Goal: Task Accomplishment & Management: Use online tool/utility

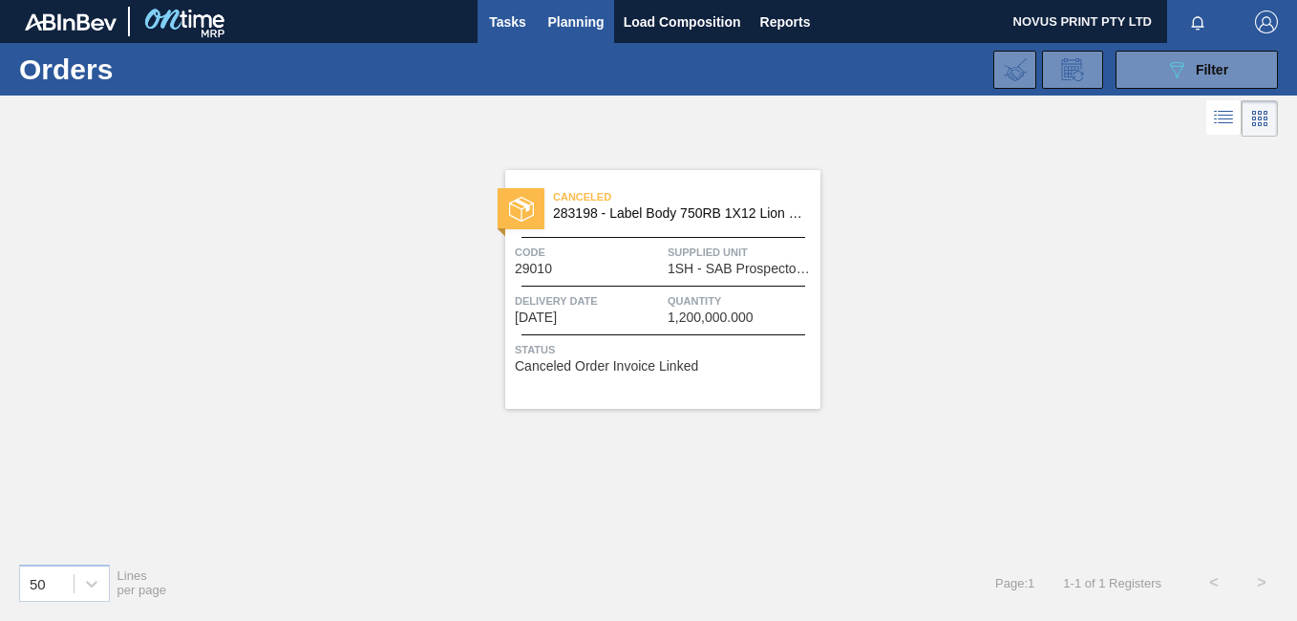
click at [510, 16] on span "Tasks" at bounding box center [508, 22] width 42 height 23
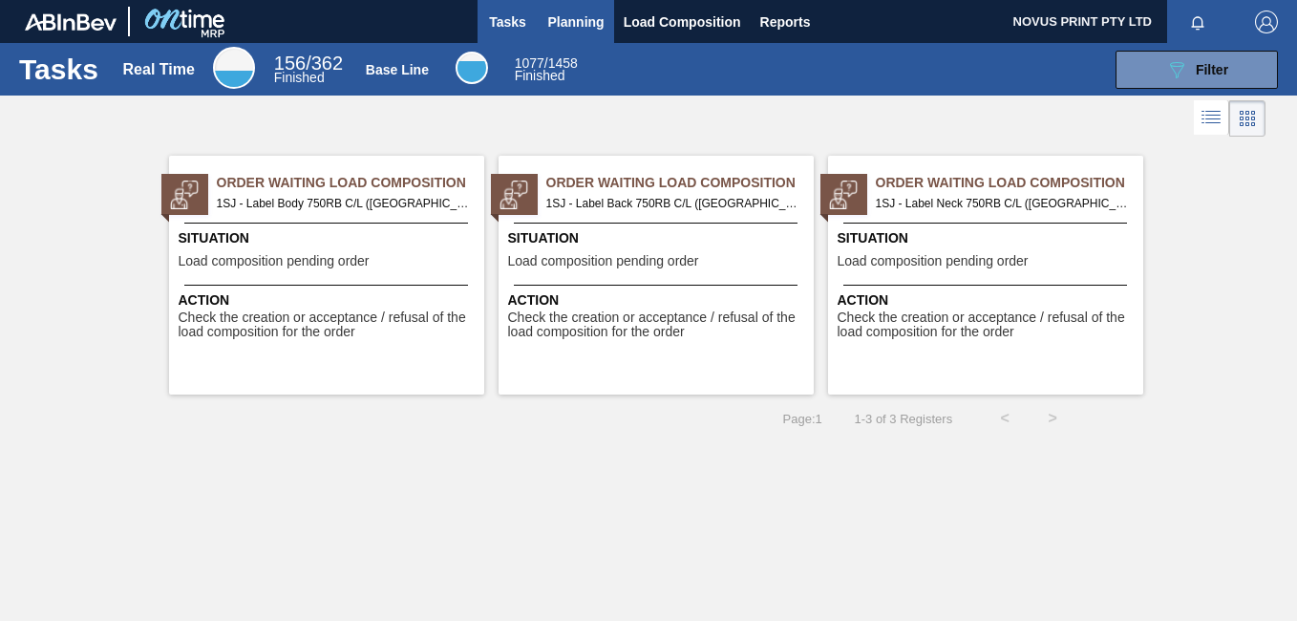
click at [570, 19] on span "Planning" at bounding box center [576, 22] width 56 height 23
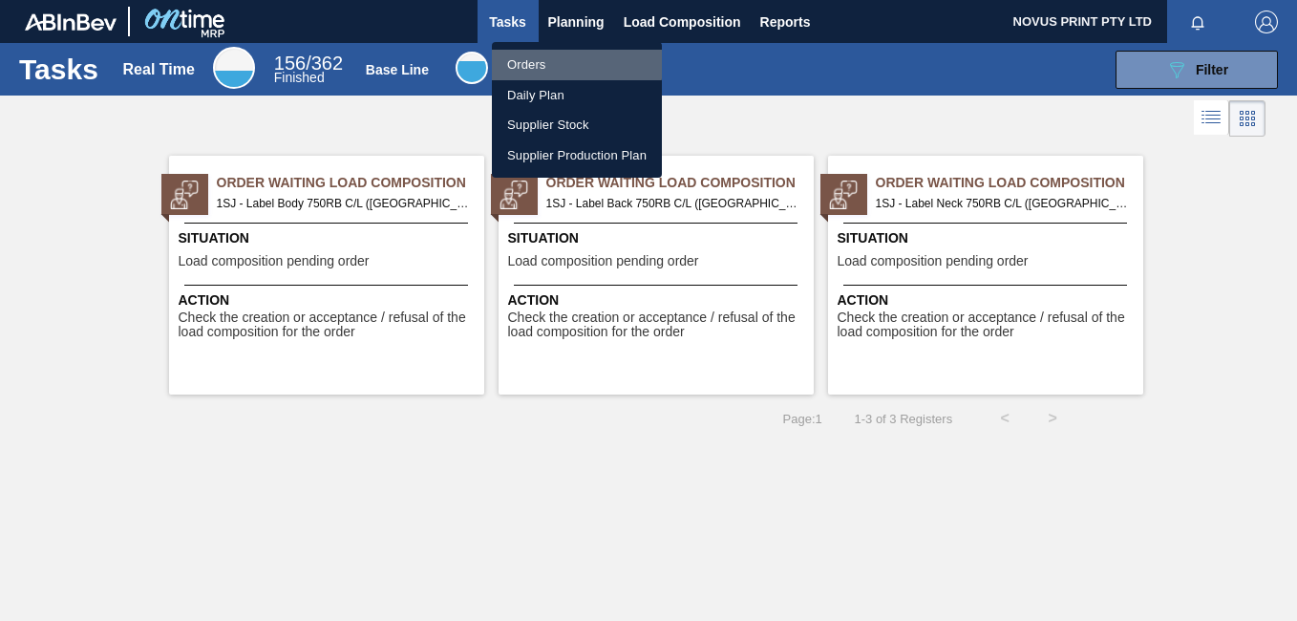
click at [533, 56] on li "Orders" at bounding box center [577, 65] width 170 height 31
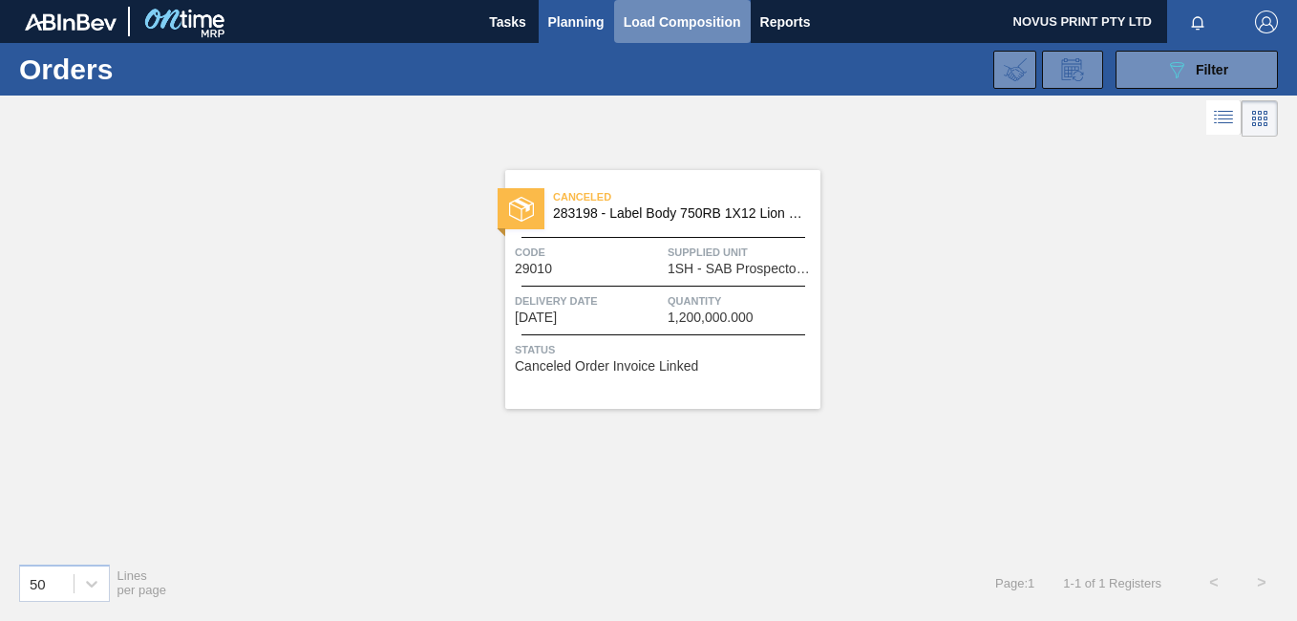
click at [657, 19] on span "Load Composition" at bounding box center [682, 22] width 117 height 23
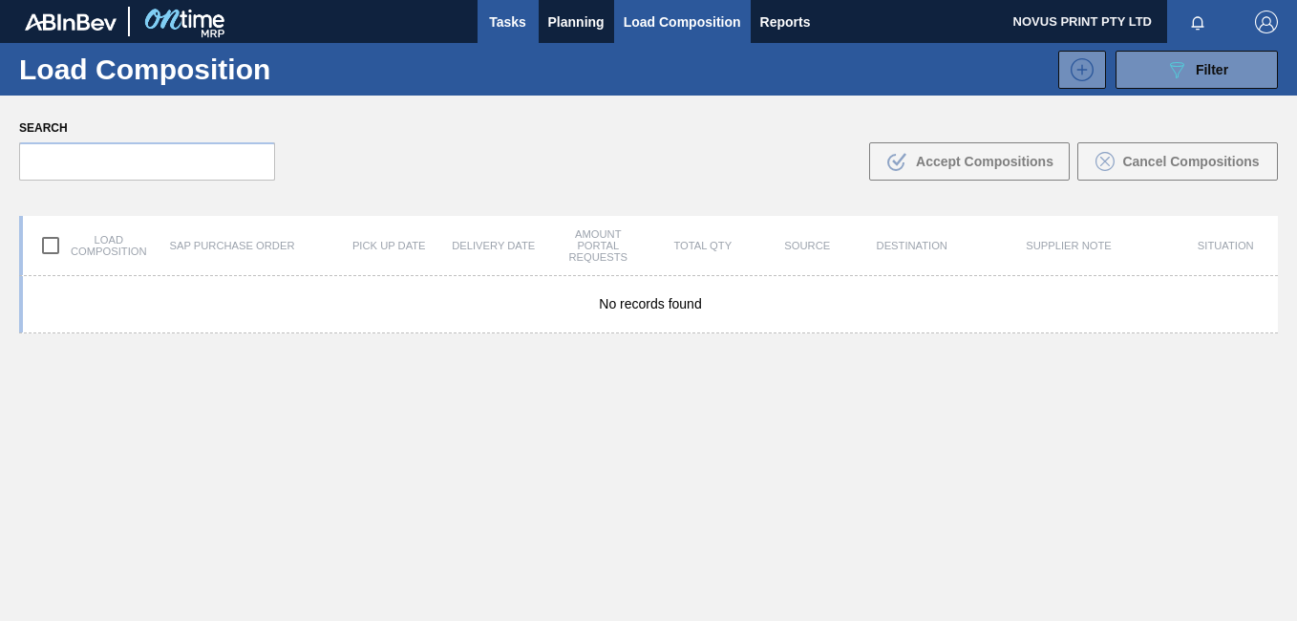
click at [503, 20] on span "Tasks" at bounding box center [508, 22] width 42 height 23
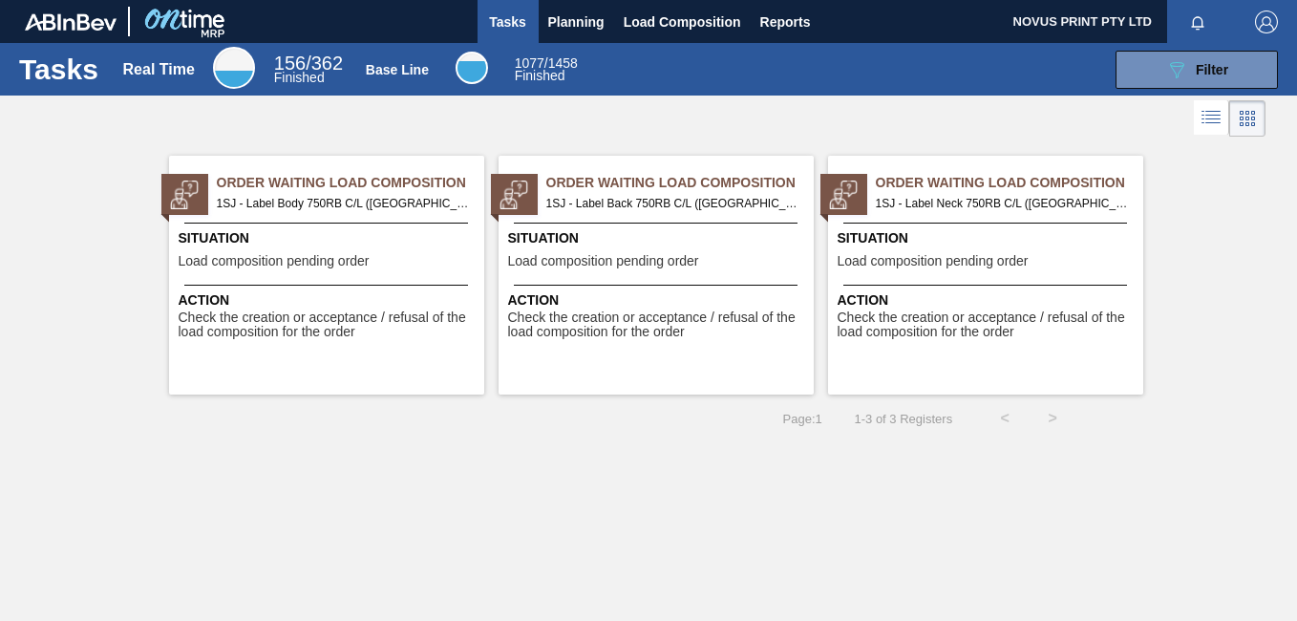
click at [317, 331] on span "Check the creation or acceptance / refusal of the load composition for the order" at bounding box center [329, 325] width 301 height 30
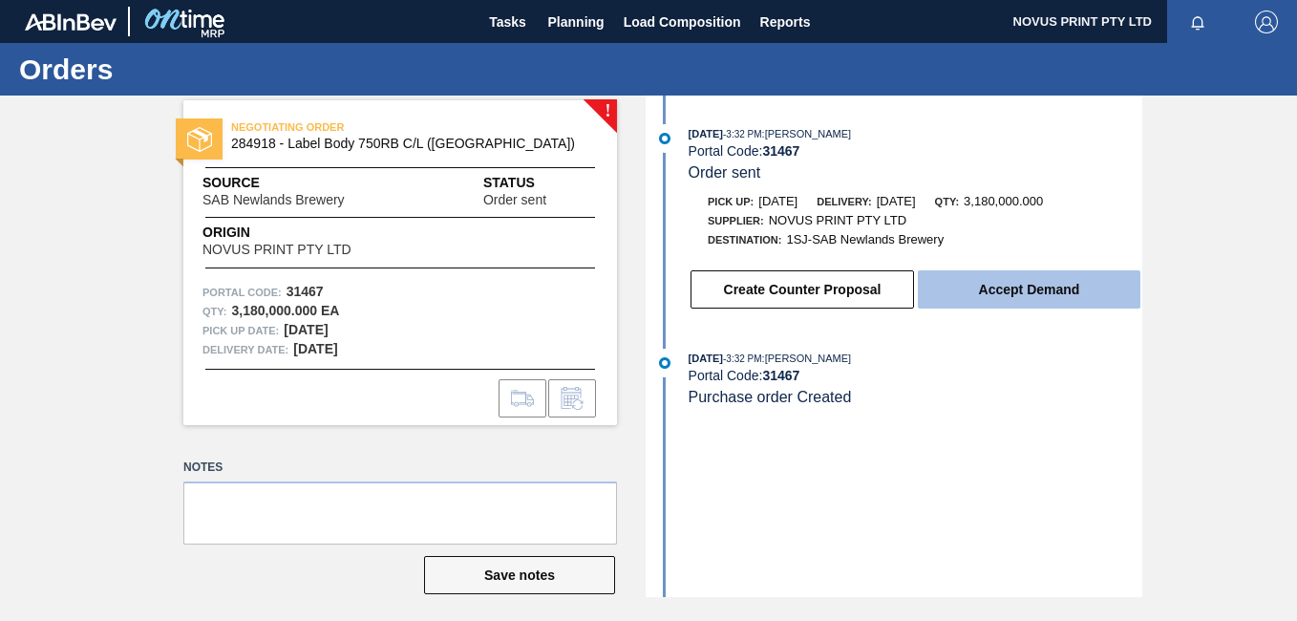
click at [1032, 287] on button "Accept Demand" at bounding box center [1029, 289] width 223 height 38
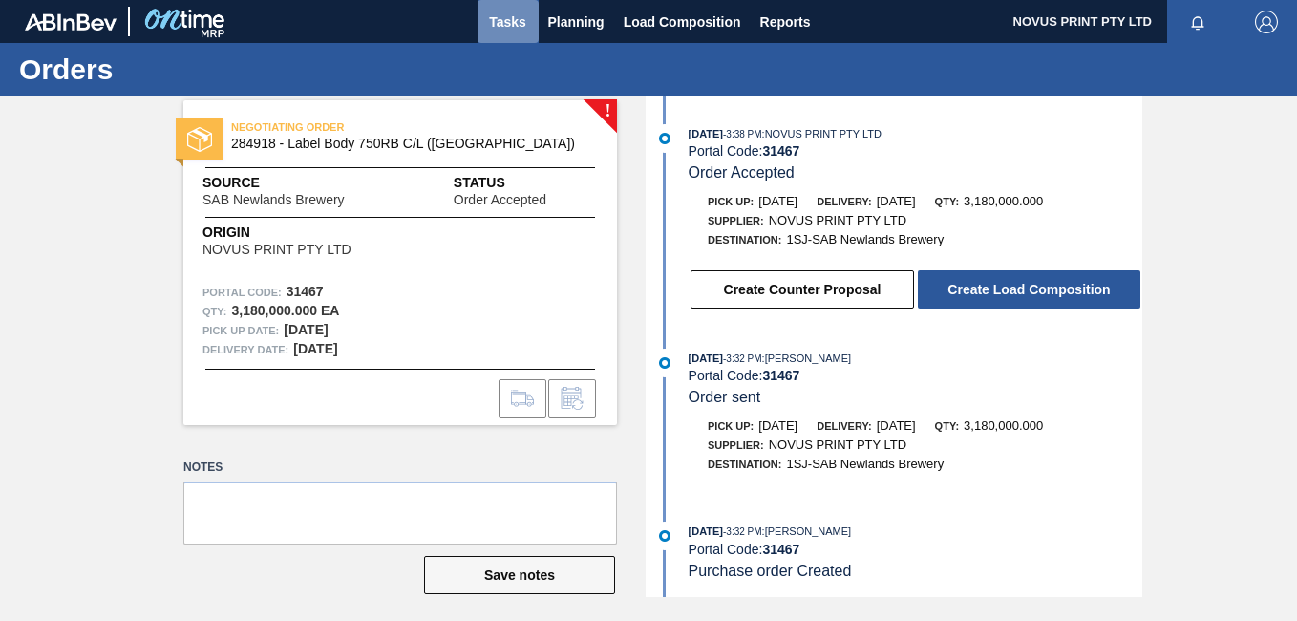
click at [504, 20] on span "Tasks" at bounding box center [508, 22] width 42 height 23
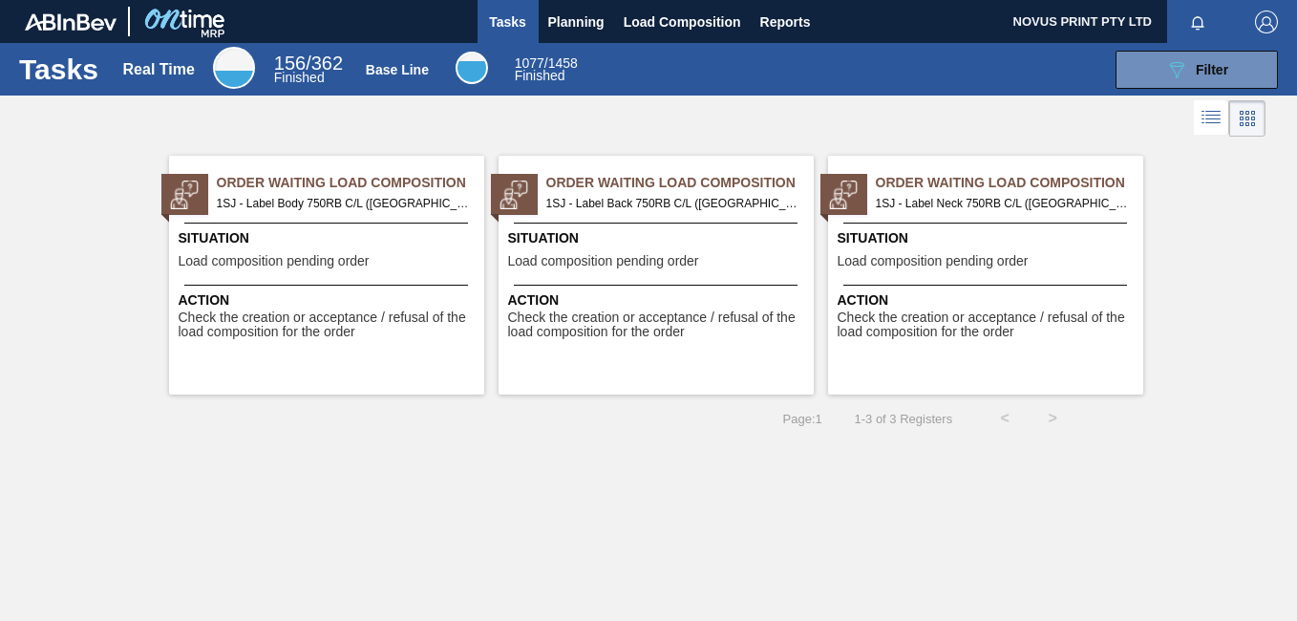
click at [554, 313] on span "Check the creation or acceptance / refusal of the load composition for the order" at bounding box center [658, 325] width 301 height 30
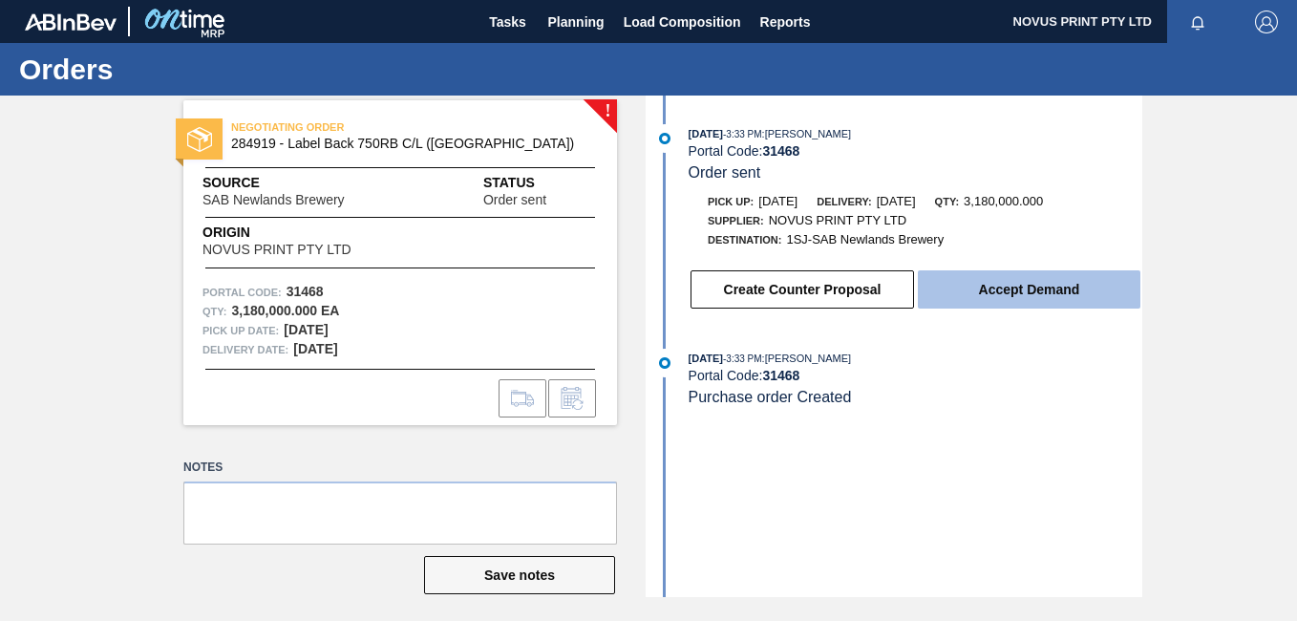
click at [1006, 280] on button "Accept Demand" at bounding box center [1029, 289] width 223 height 38
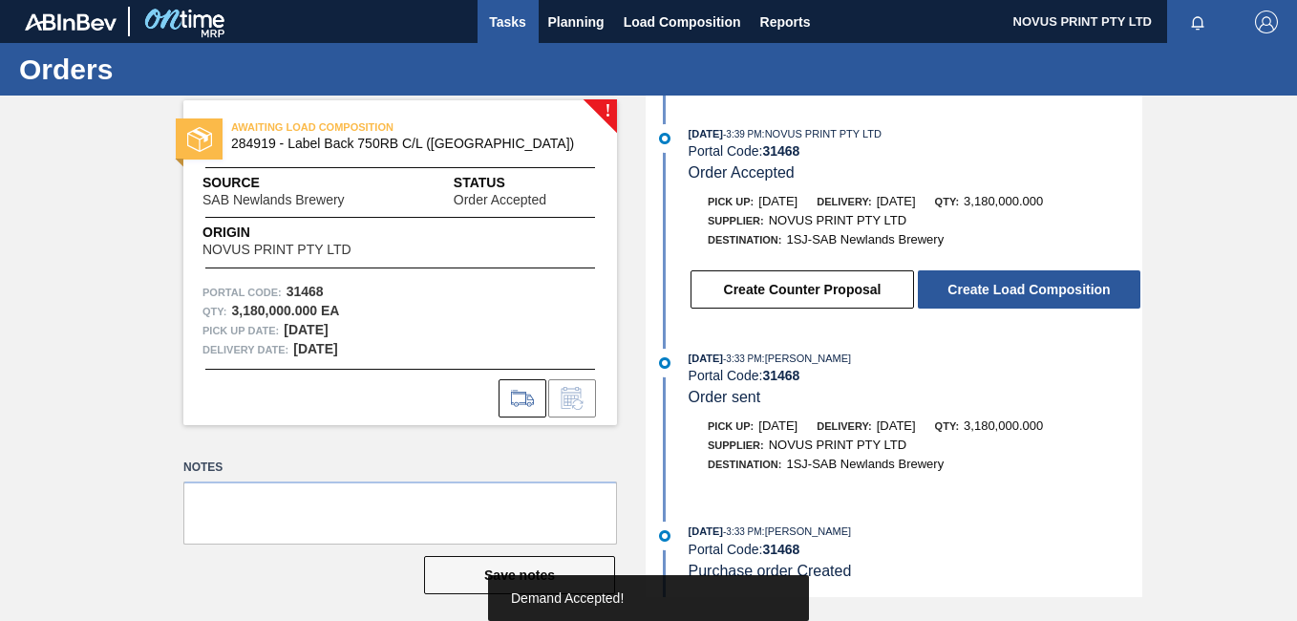
click at [498, 18] on span "Tasks" at bounding box center [508, 22] width 42 height 23
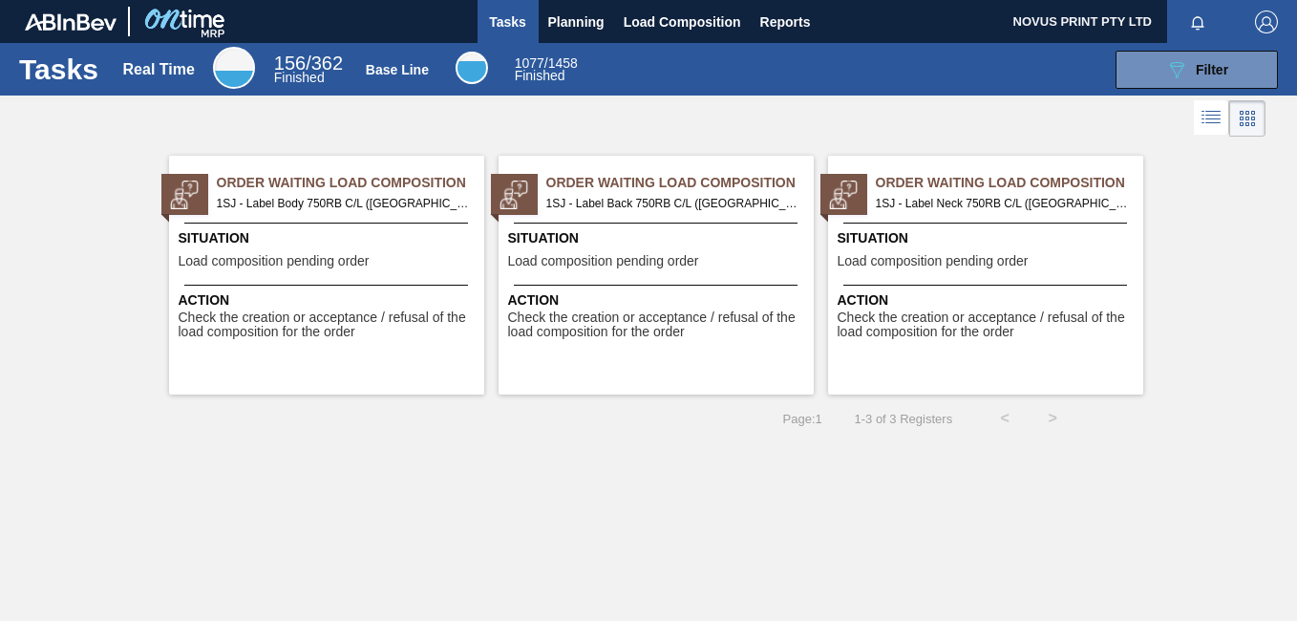
click at [910, 323] on span "Check the creation or acceptance / refusal of the load composition for the order" at bounding box center [988, 325] width 301 height 30
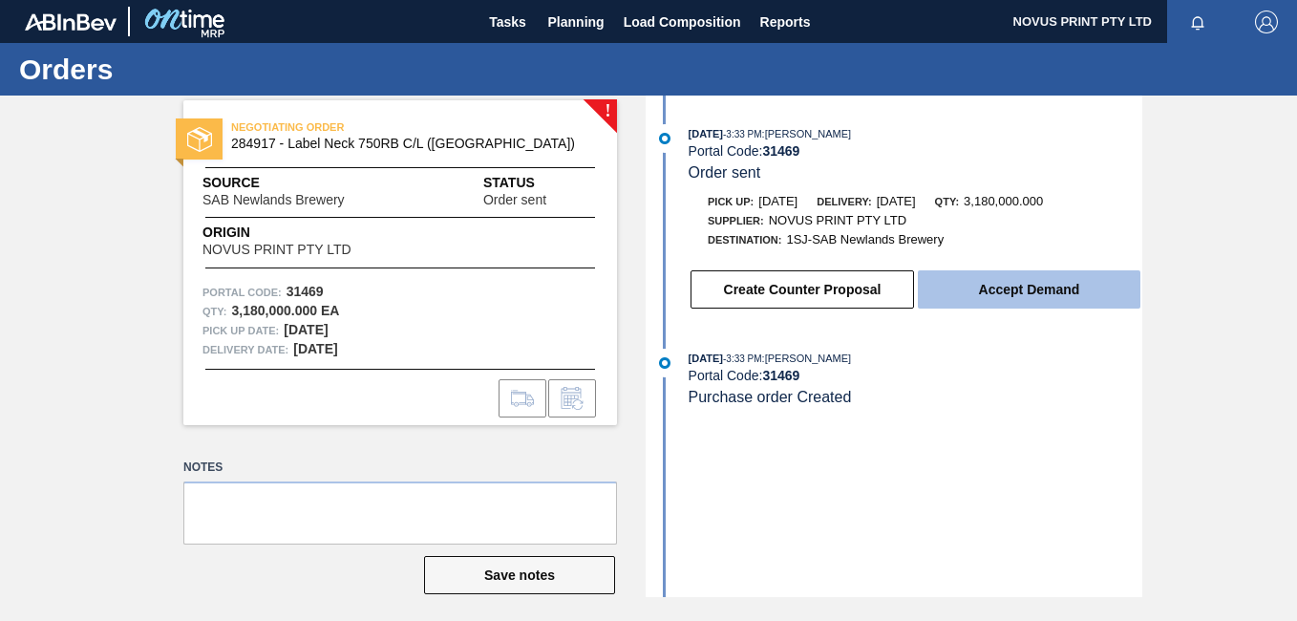
click at [1011, 286] on button "Accept Demand" at bounding box center [1029, 289] width 223 height 38
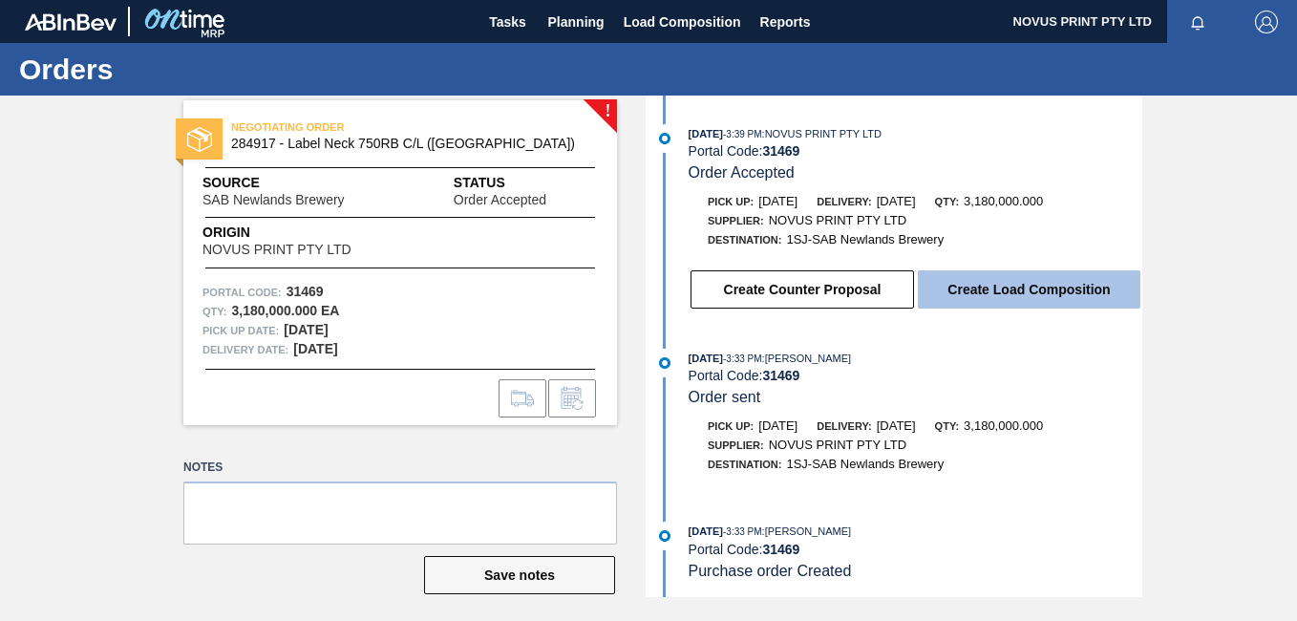
click at [994, 291] on button "Create Load Composition" at bounding box center [1029, 289] width 223 height 38
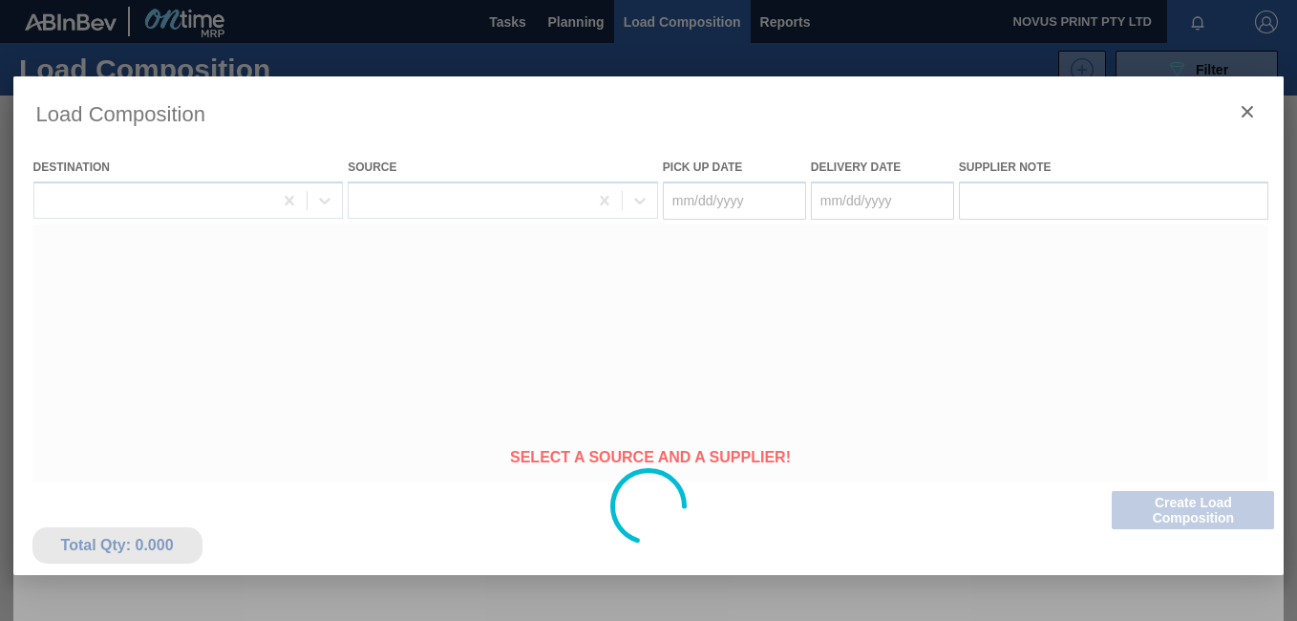
type Date "[DATE]"
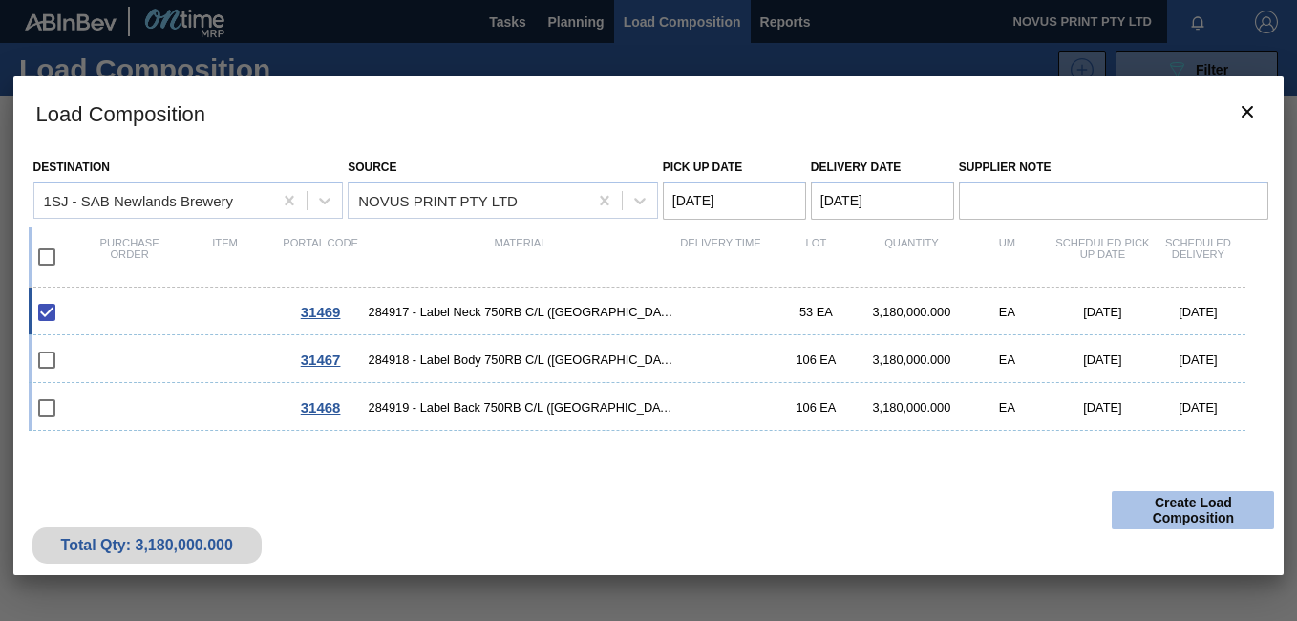
click at [1192, 511] on button "Create Load Composition" at bounding box center [1193, 510] width 162 height 38
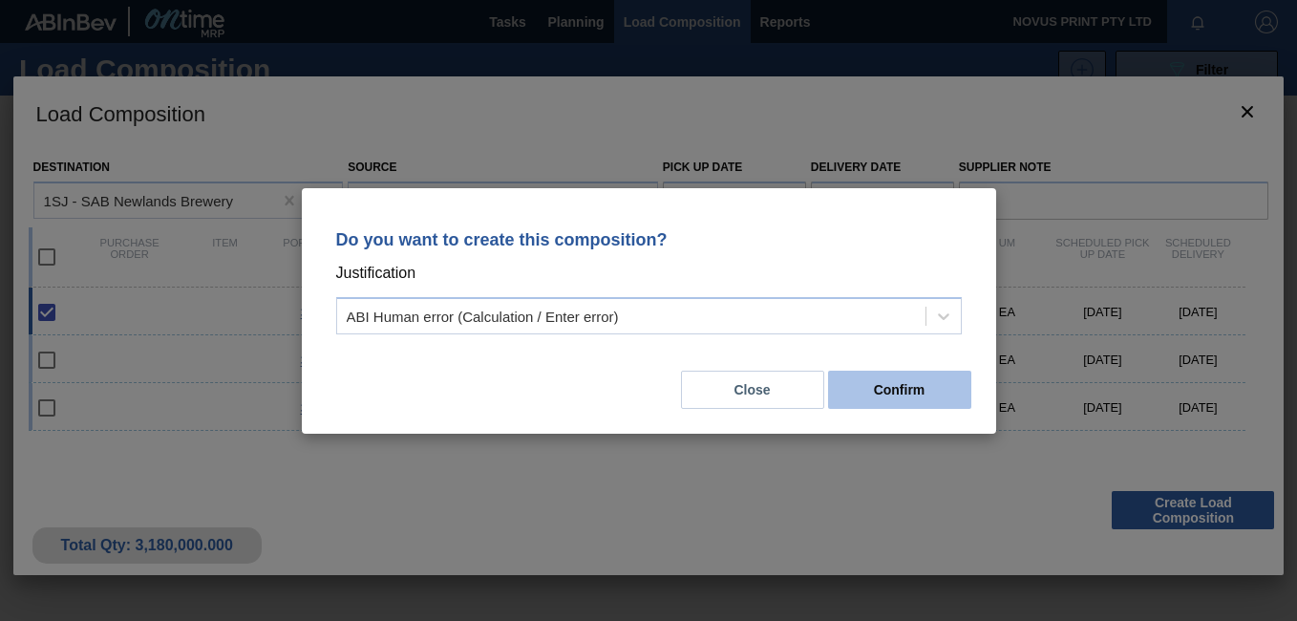
click at [889, 393] on button "Confirm" at bounding box center [899, 390] width 143 height 38
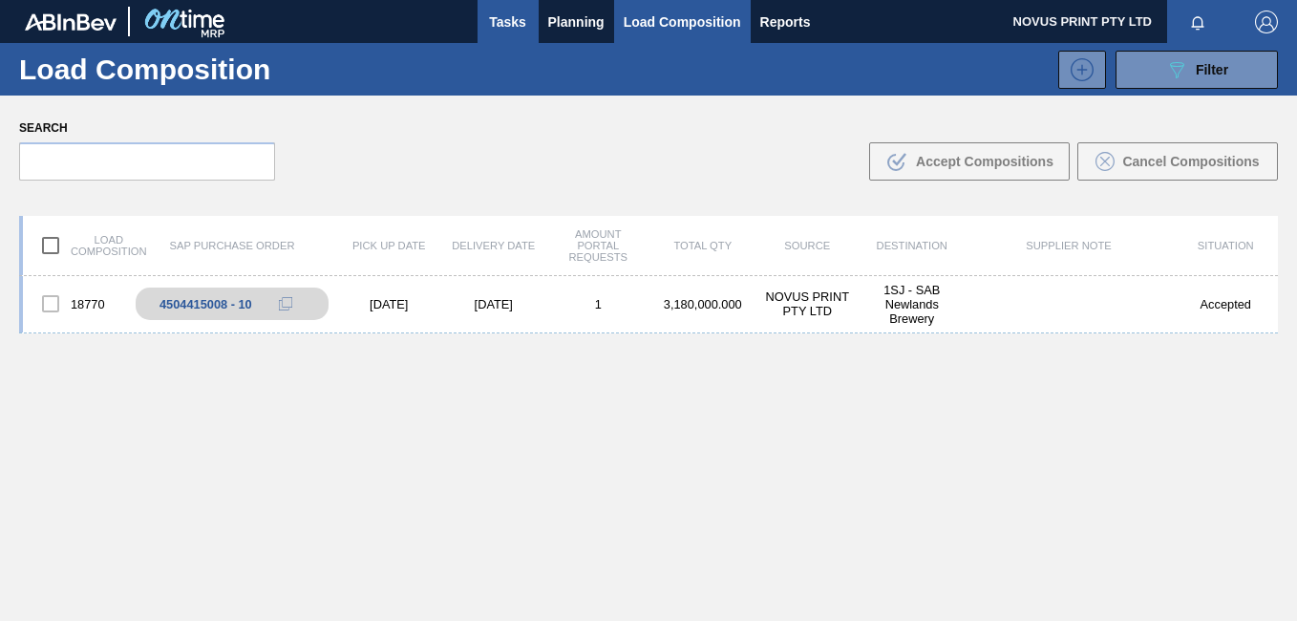
click at [509, 15] on span "Tasks" at bounding box center [508, 22] width 42 height 23
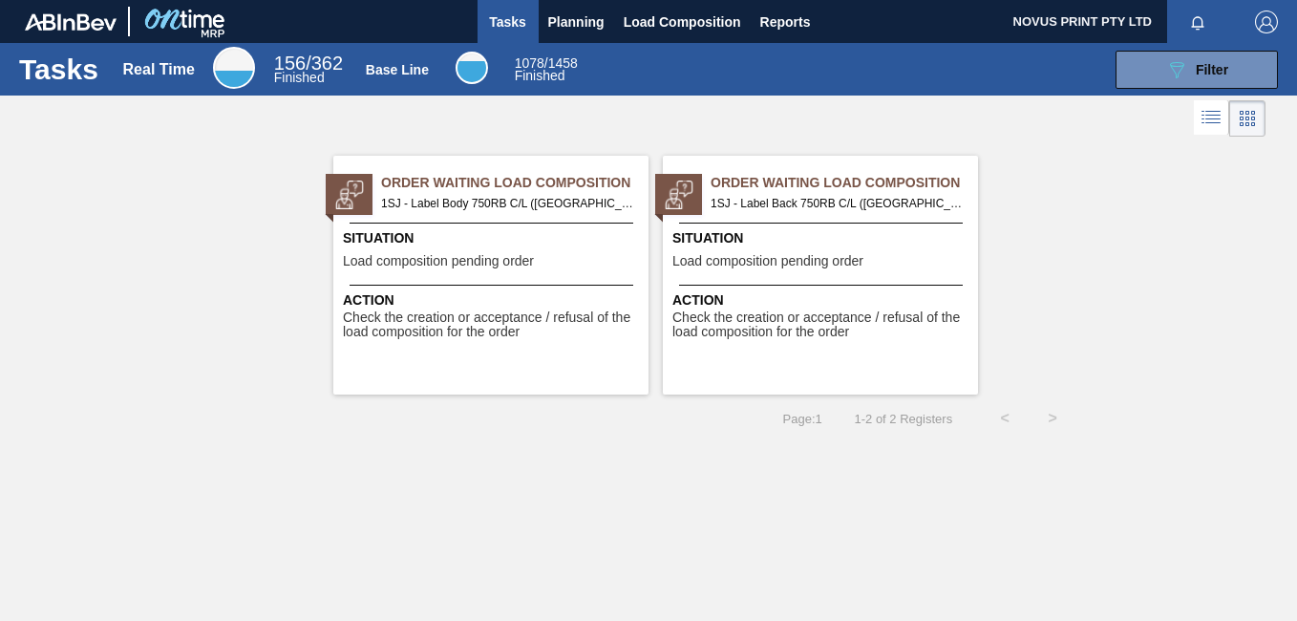
click at [767, 325] on span "Check the creation or acceptance / refusal of the load composition for the order" at bounding box center [822, 325] width 301 height 30
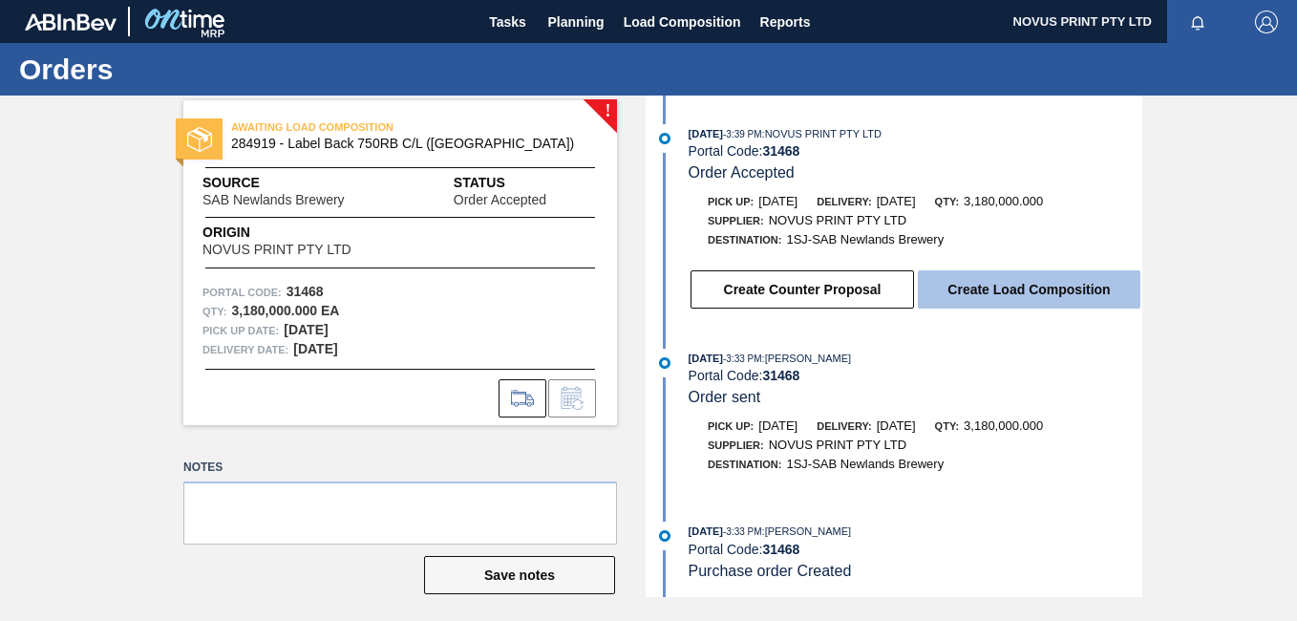
click at [1030, 296] on button "Create Load Composition" at bounding box center [1029, 289] width 223 height 38
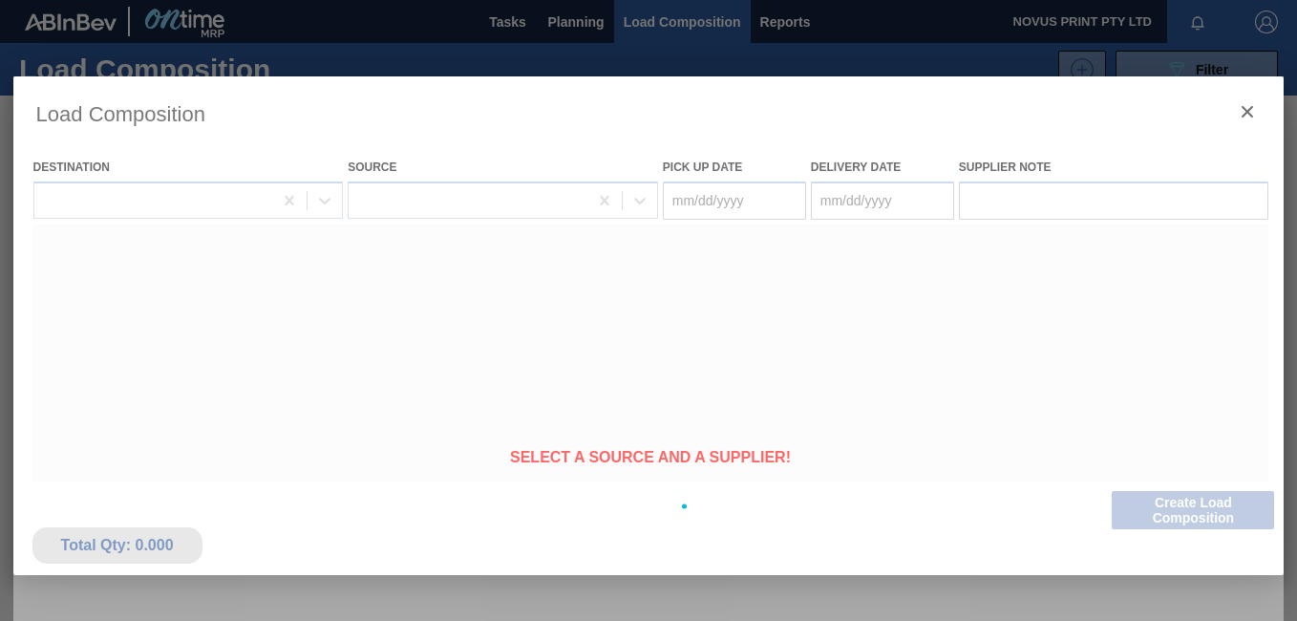
type Date "[DATE]"
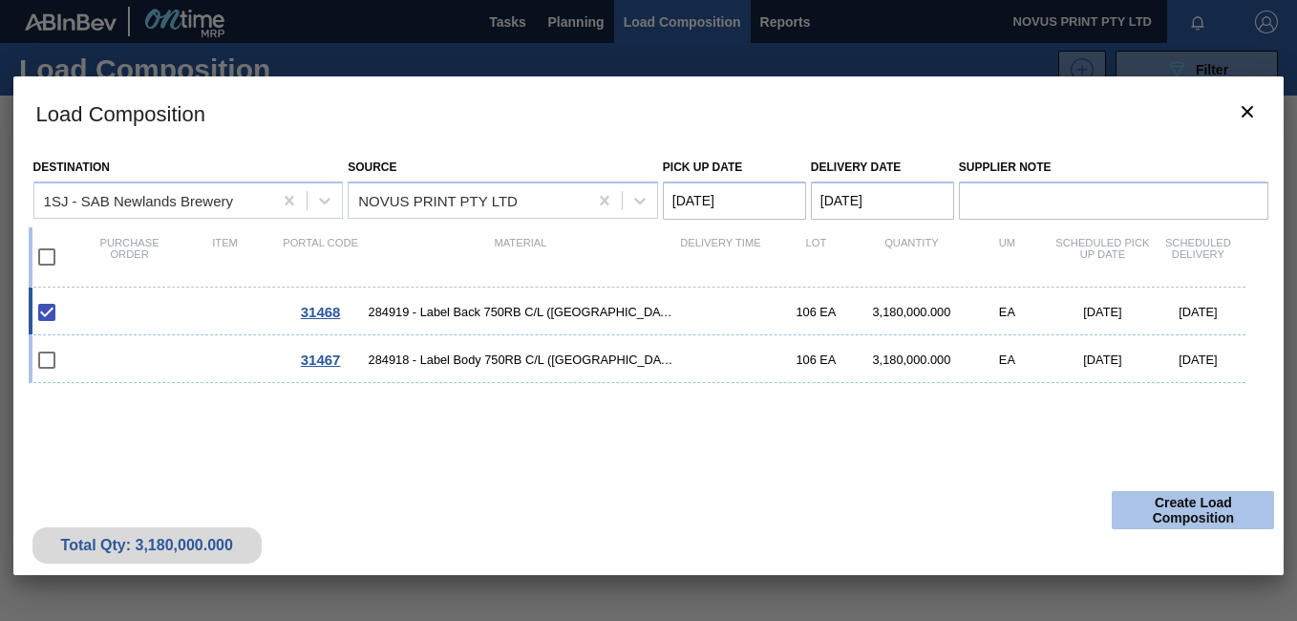
click at [1192, 507] on button "Create Load Composition" at bounding box center [1193, 510] width 162 height 38
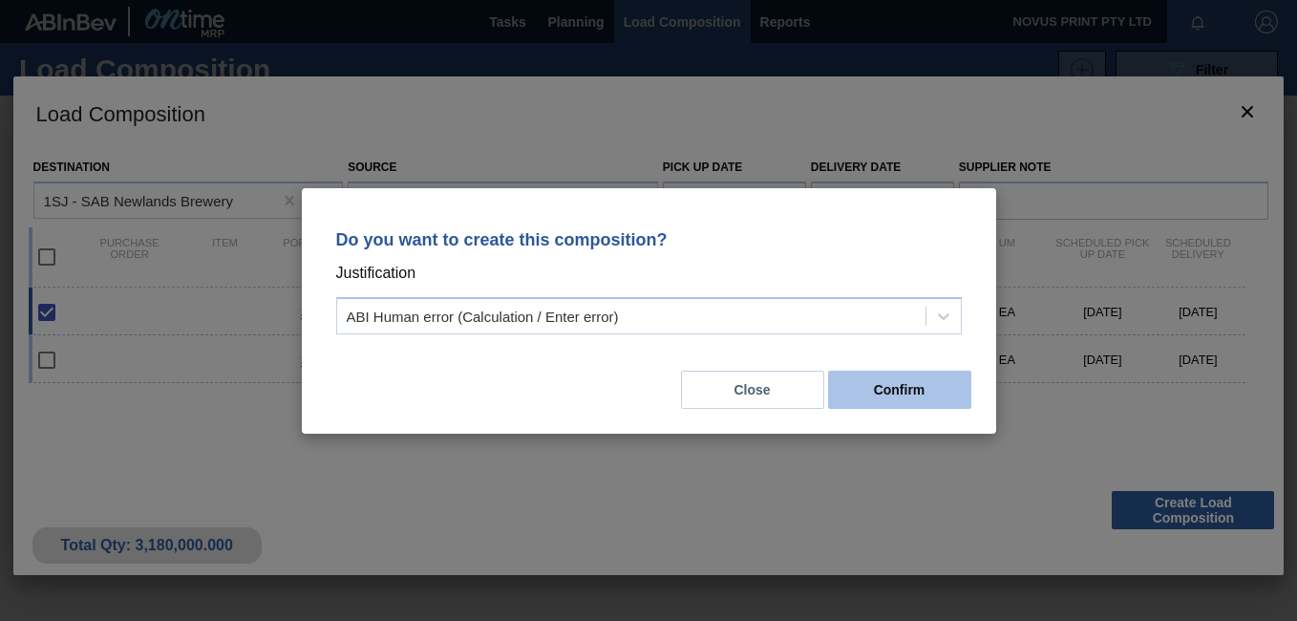
click at [892, 382] on button "Confirm" at bounding box center [899, 390] width 143 height 38
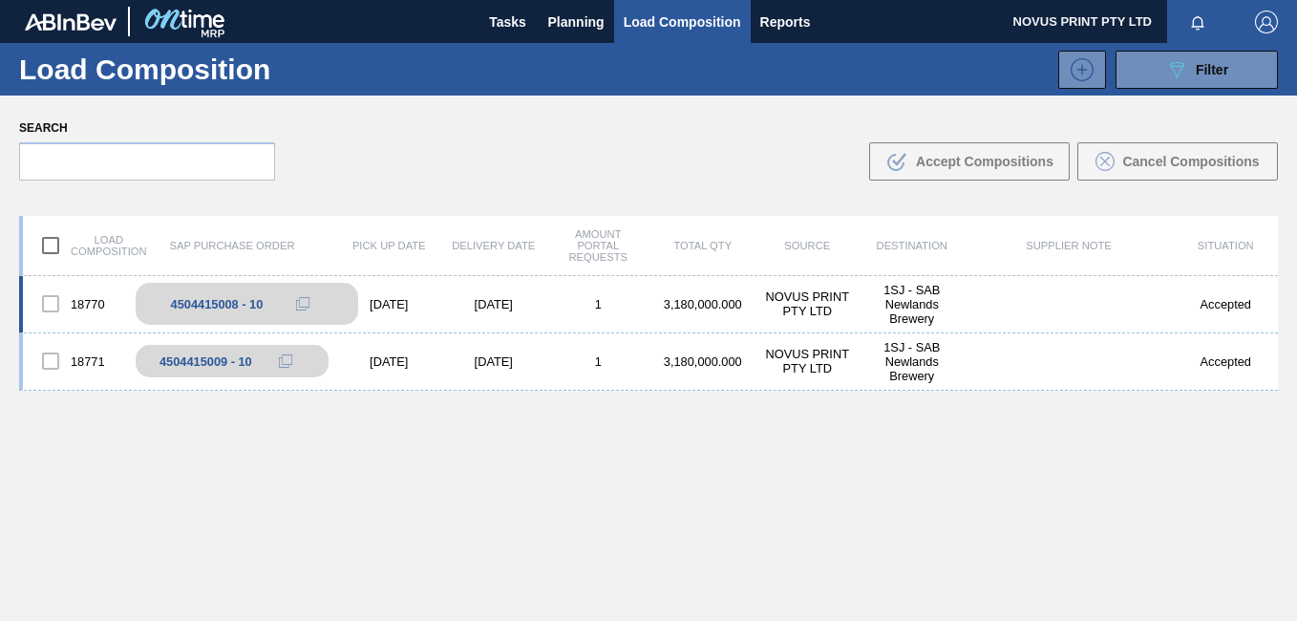
click at [205, 304] on div "4504415008 - 10" at bounding box center [217, 304] width 93 height 14
click at [502, 28] on span "Tasks" at bounding box center [508, 22] width 42 height 23
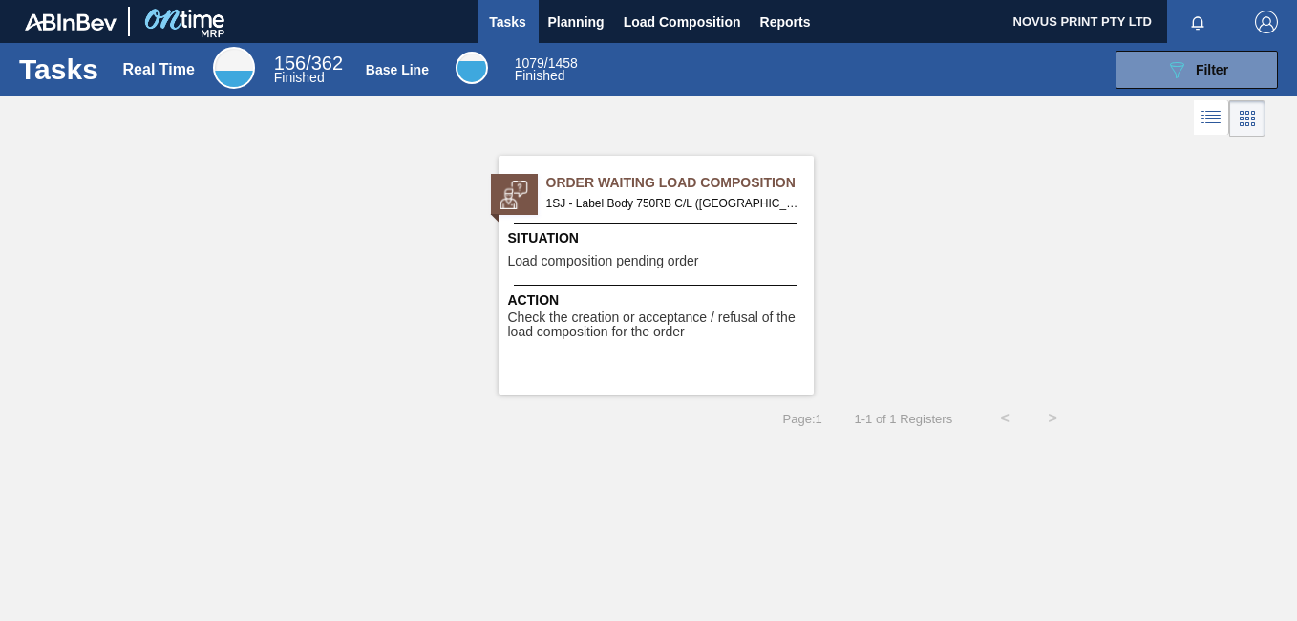
click at [583, 317] on span "Check the creation or acceptance / refusal of the load composition for the order" at bounding box center [658, 325] width 301 height 30
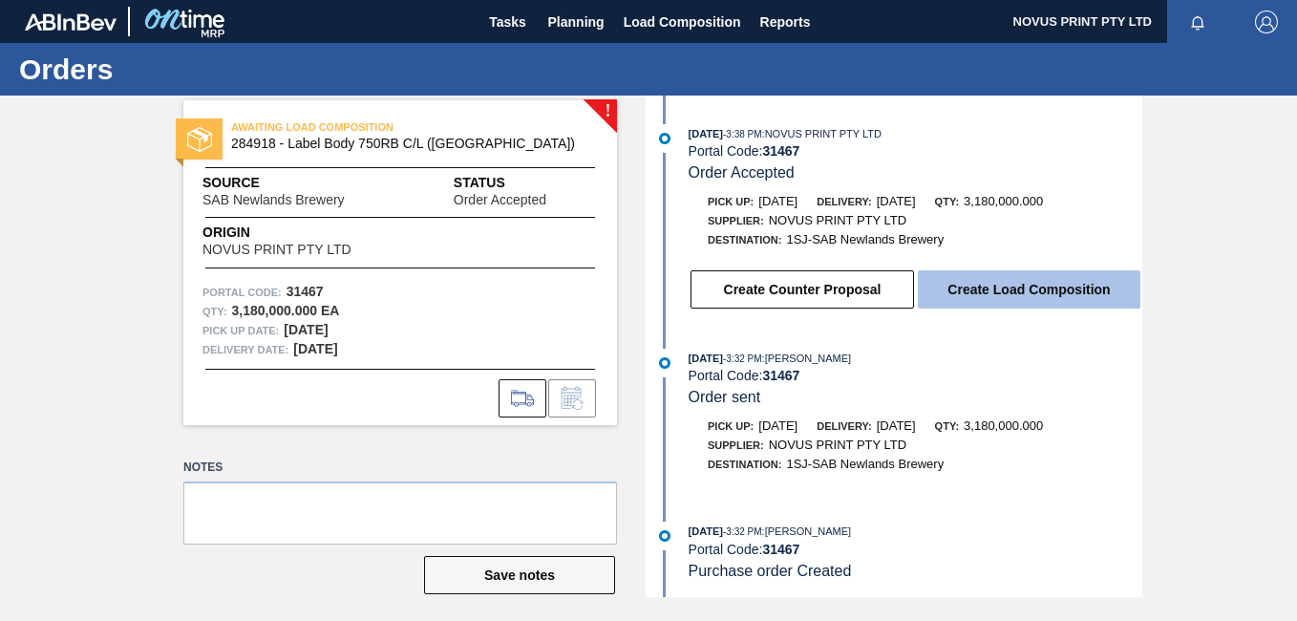
click at [1013, 293] on button "Create Load Composition" at bounding box center [1029, 289] width 223 height 38
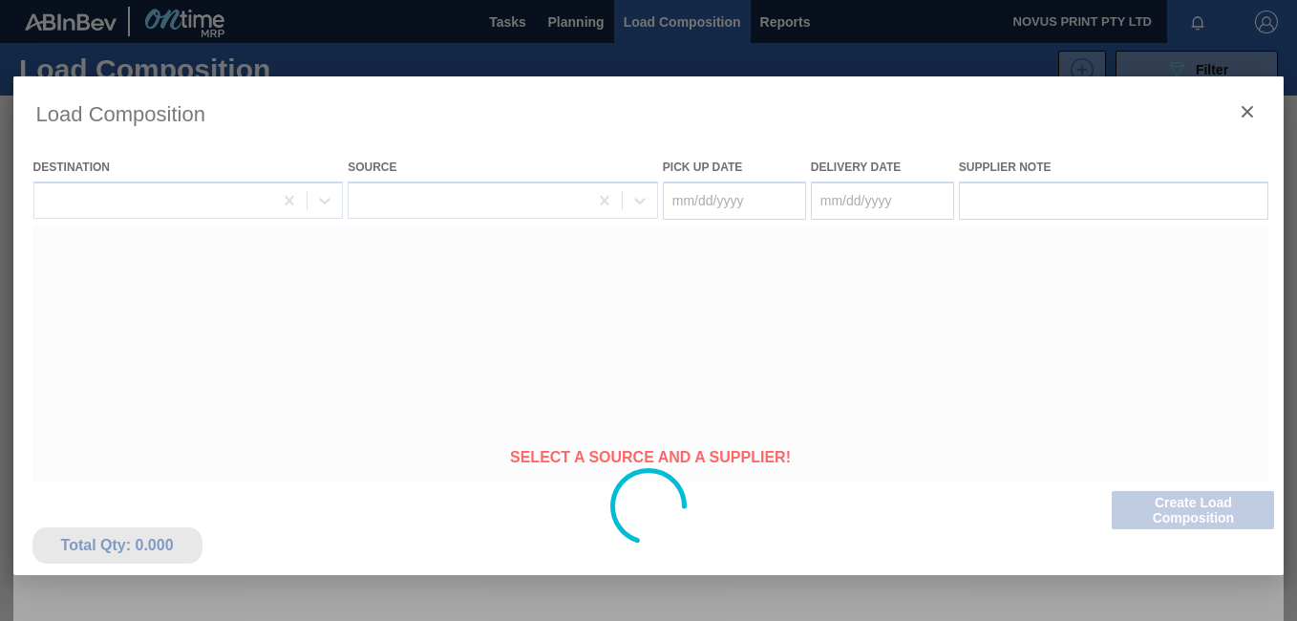
type Date "[DATE]"
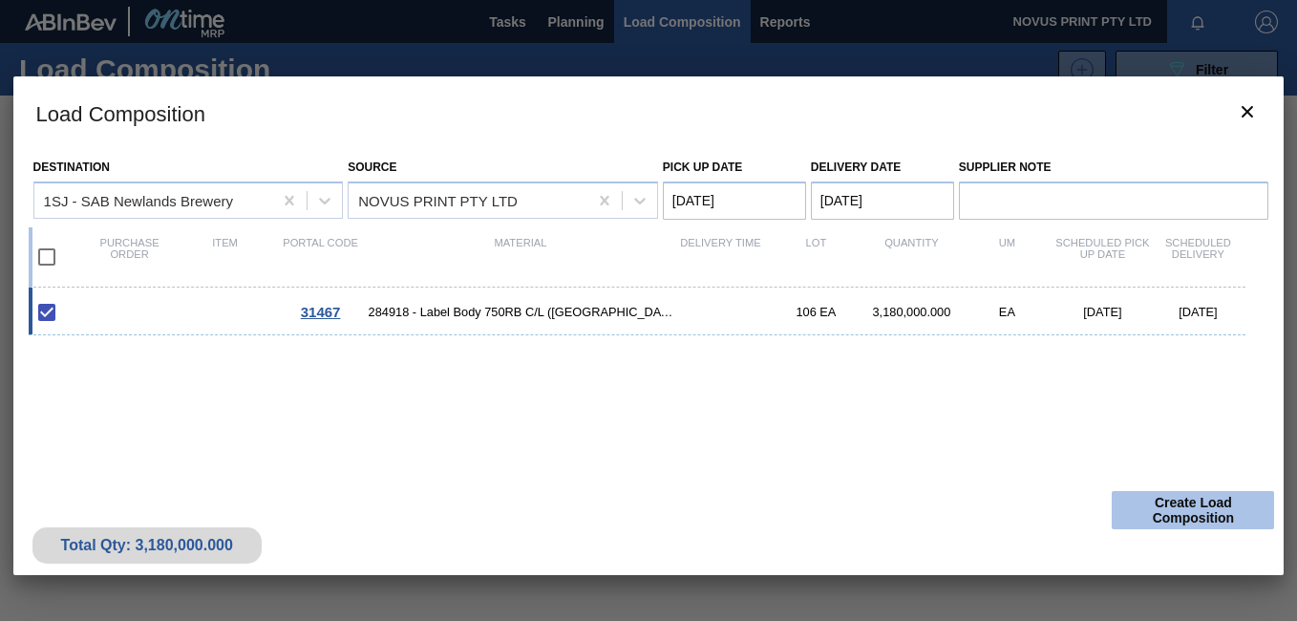
click at [1198, 512] on button "Create Load Composition" at bounding box center [1193, 510] width 162 height 38
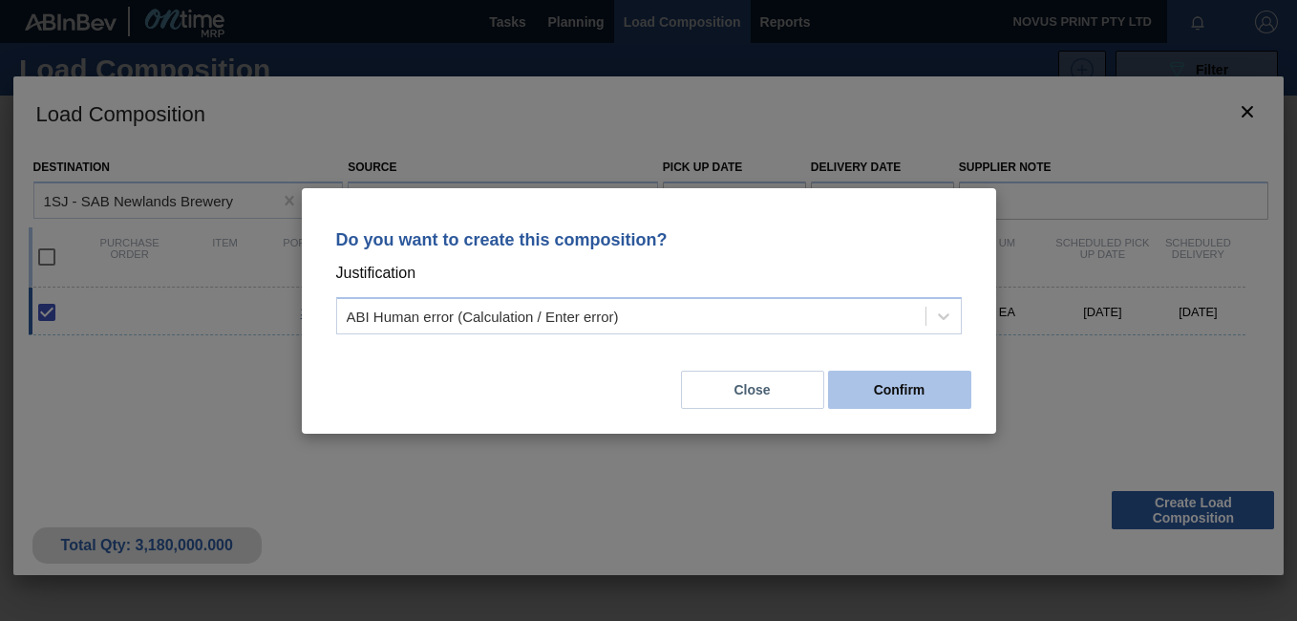
click at [878, 387] on button "Confirm" at bounding box center [899, 390] width 143 height 38
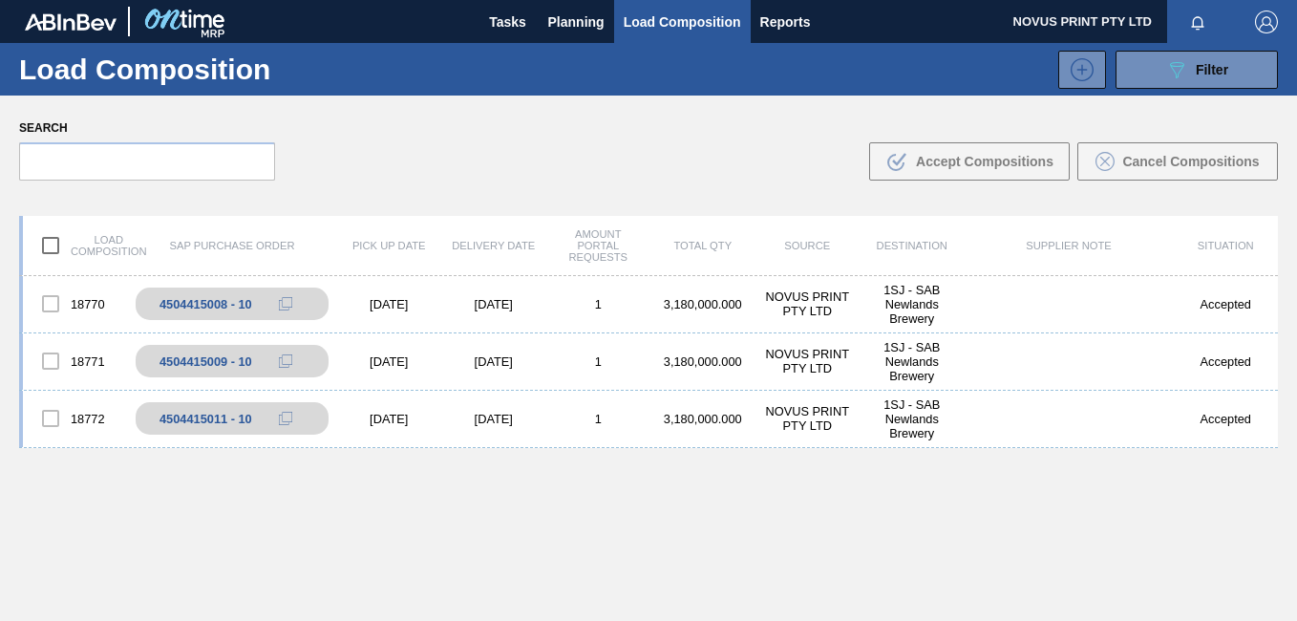
click at [481, 529] on div "18770 4504415008 - 10 [DATE] [DATE] 1 3,180,000.000 NOVUS PRINT PTY LTD 1SJ - S…" at bounding box center [648, 493] width 1259 height 435
click at [1008, 316] on div "18770 4504415008 - 10 [DATE] [DATE] 1 3,180,000.000 NOVUS PRINT PTY LTD 1SJ - S…" at bounding box center [648, 304] width 1259 height 57
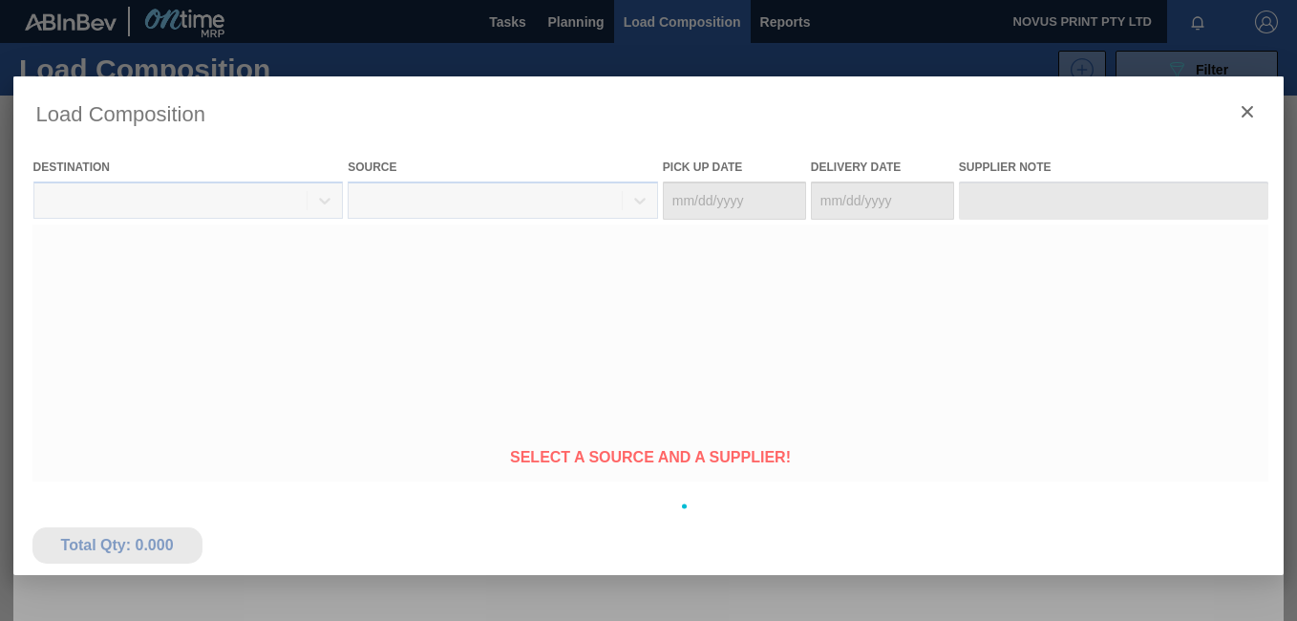
type Date "[DATE]"
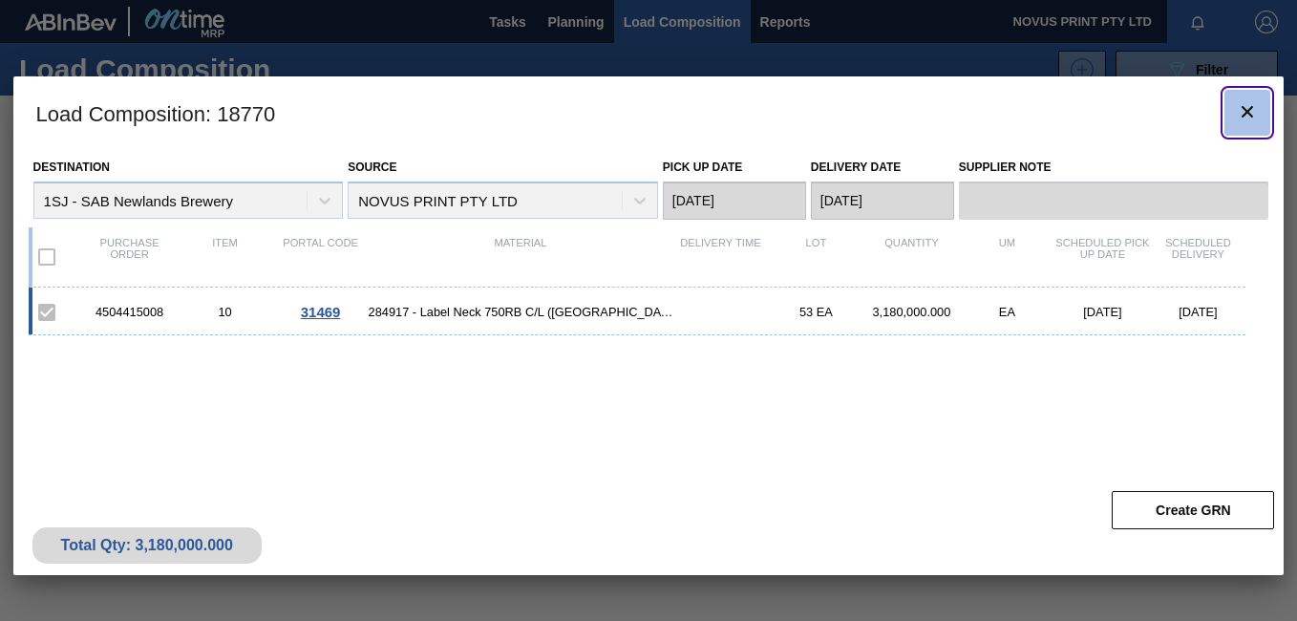
click at [1255, 110] on icon "botão de ícone" at bounding box center [1247, 111] width 23 height 23
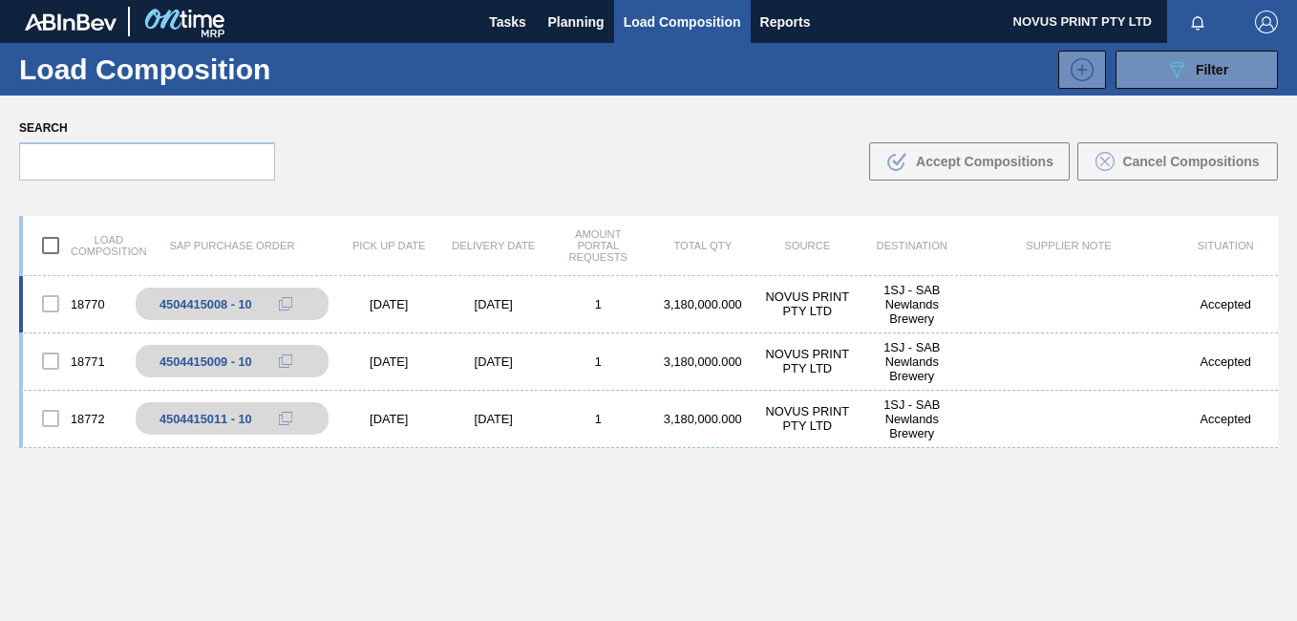
click at [49, 306] on div at bounding box center [51, 304] width 40 height 40
click at [50, 359] on div at bounding box center [51, 361] width 40 height 40
click at [49, 308] on div at bounding box center [51, 304] width 40 height 40
click at [509, 21] on span "Tasks" at bounding box center [508, 22] width 42 height 23
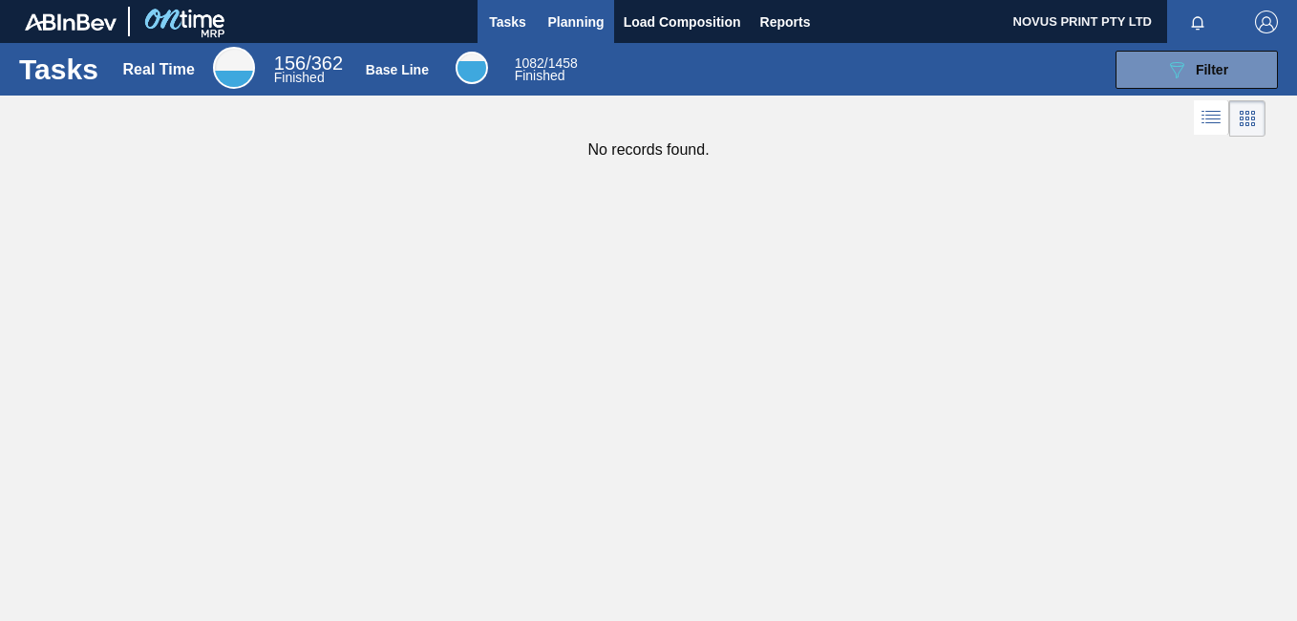
click at [561, 26] on span "Planning" at bounding box center [576, 22] width 56 height 23
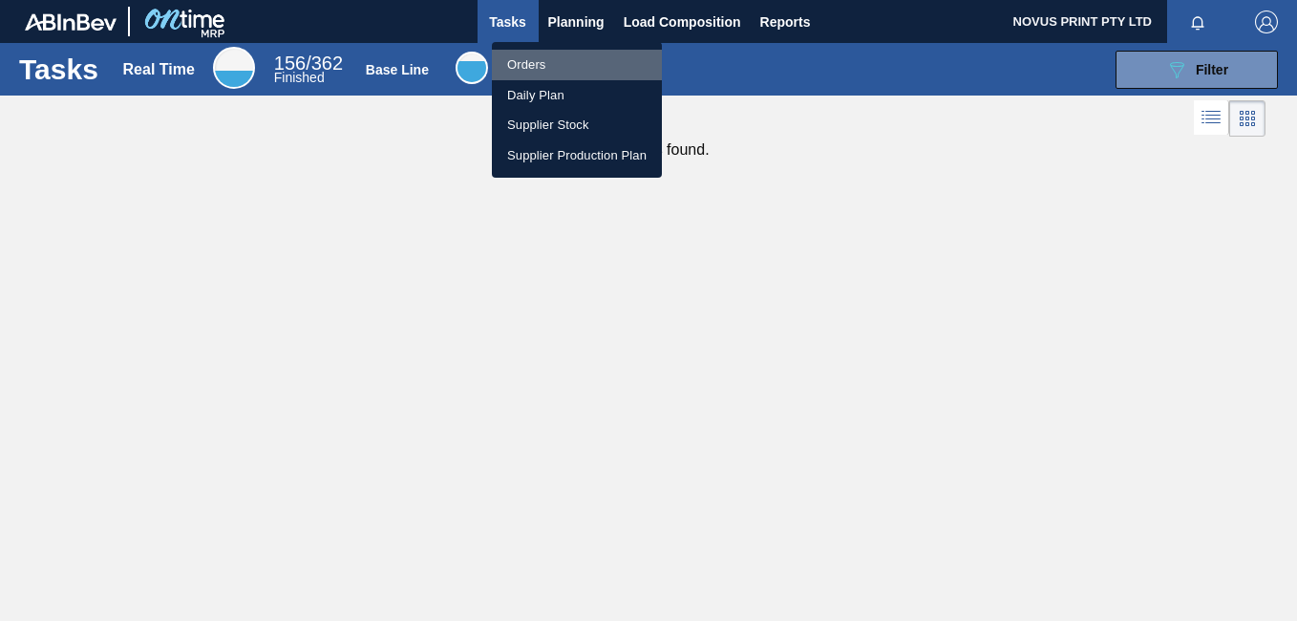
click at [533, 58] on li "Orders" at bounding box center [577, 65] width 170 height 31
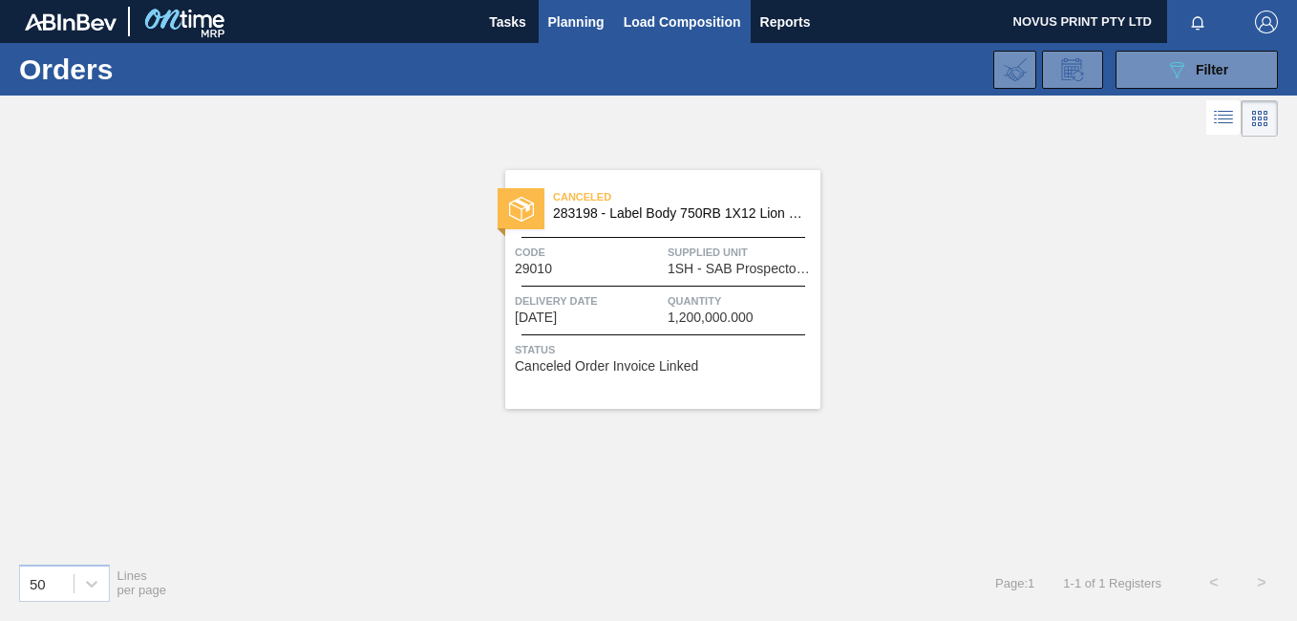
click at [642, 25] on span "Load Composition" at bounding box center [682, 22] width 117 height 23
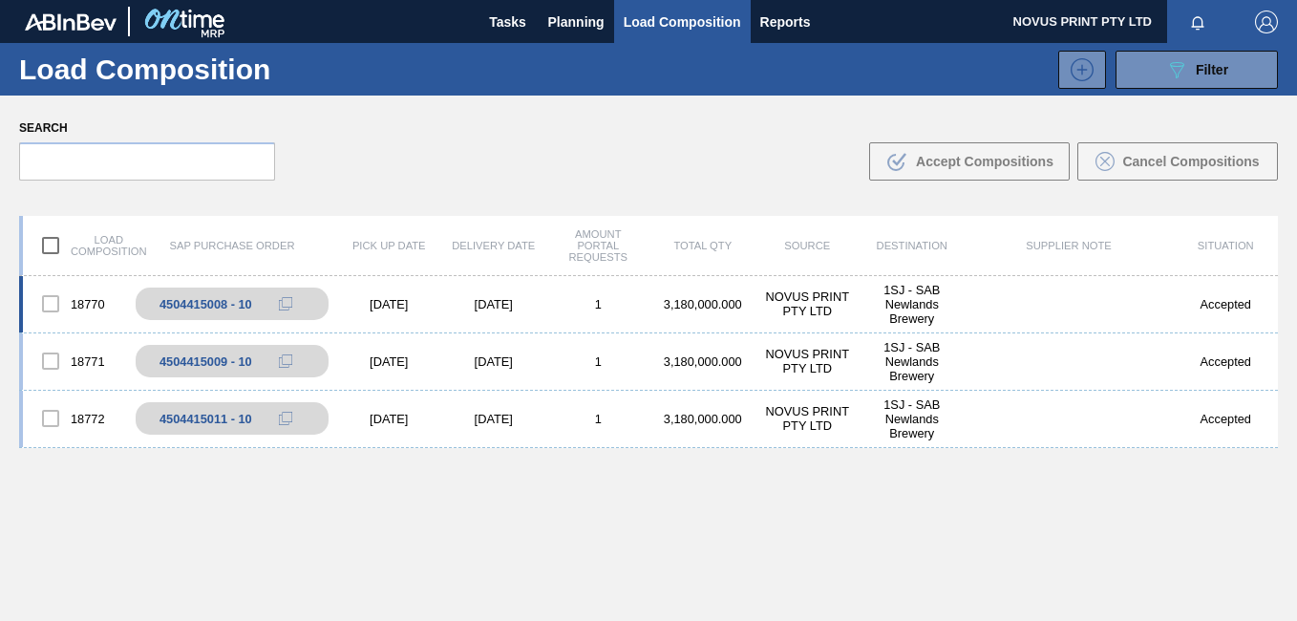
click at [1213, 303] on div "Accepted" at bounding box center [1226, 304] width 105 height 14
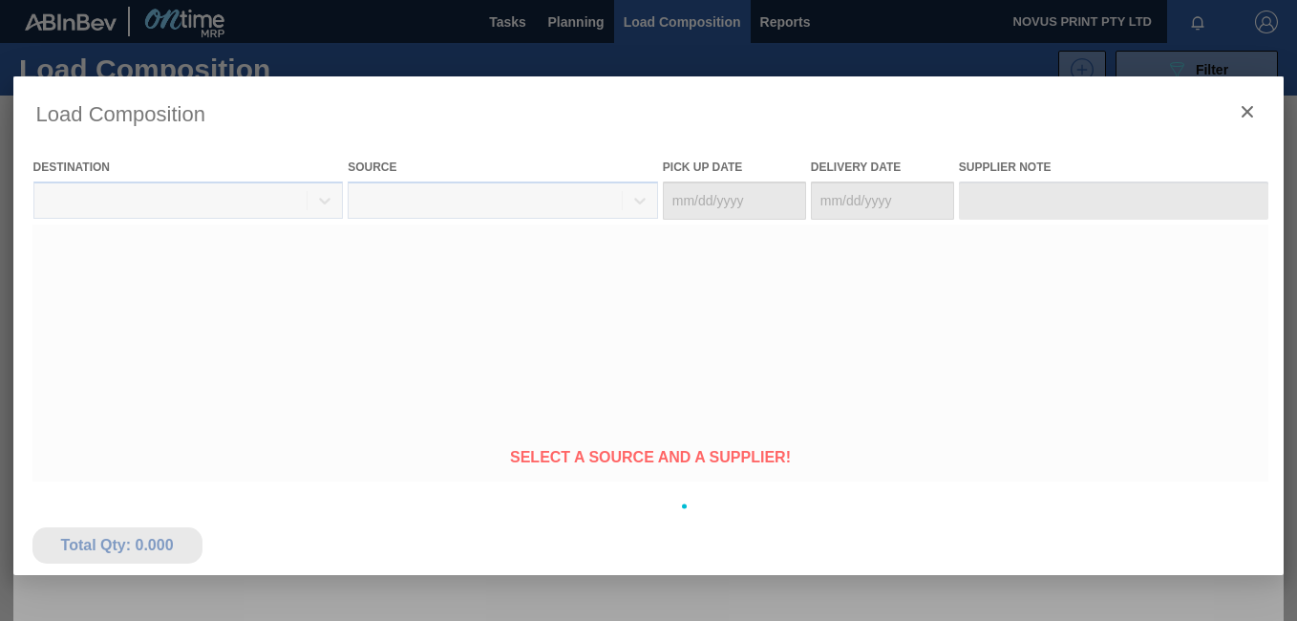
type Date "[DATE]"
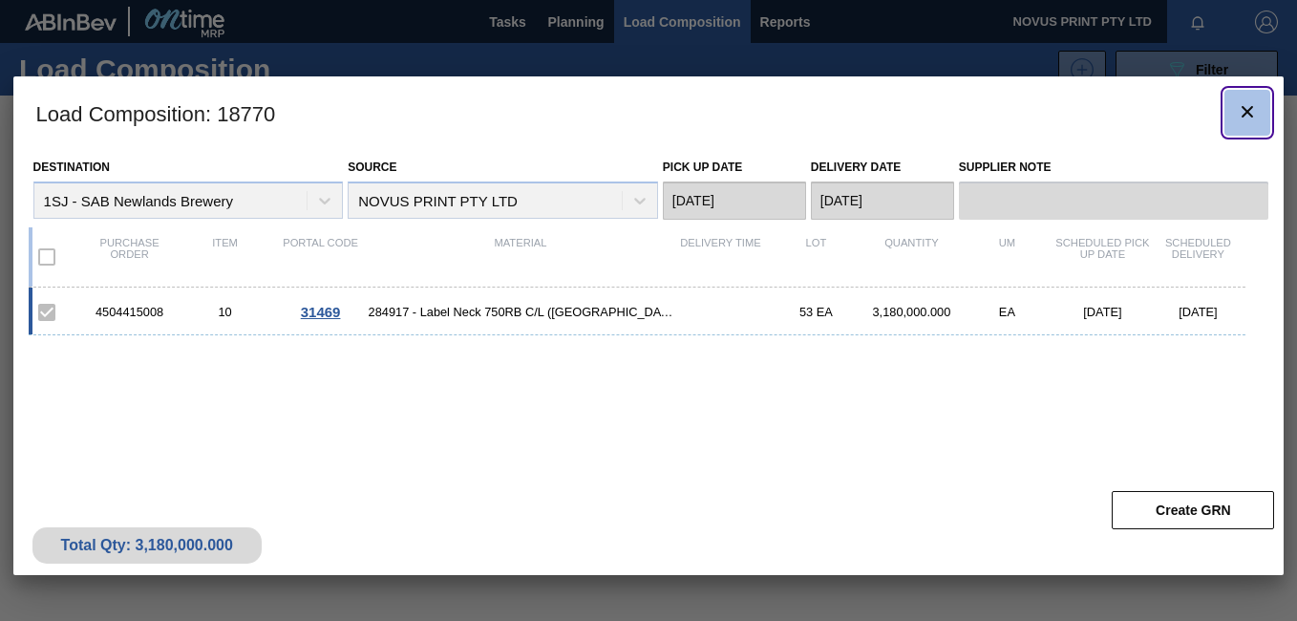
click at [1246, 105] on icon "botão de ícone" at bounding box center [1247, 111] width 23 height 23
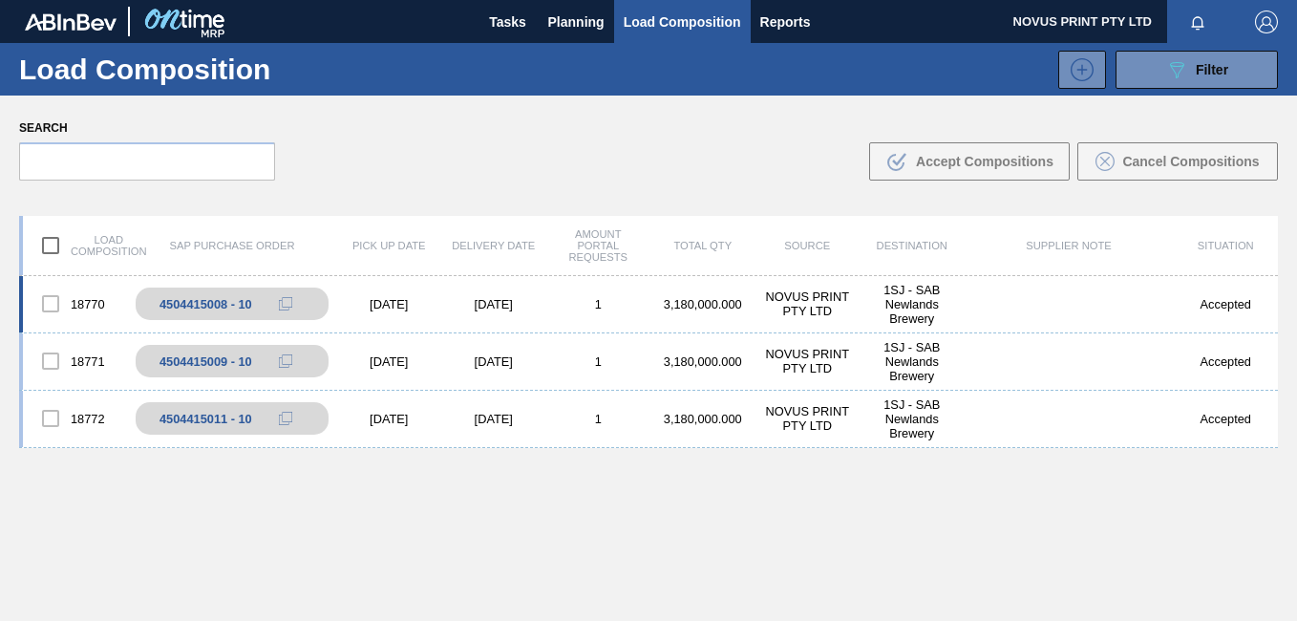
click at [45, 297] on div at bounding box center [51, 304] width 40 height 40
click at [51, 354] on div at bounding box center [51, 361] width 40 height 40
drag, startPoint x: 44, startPoint y: 301, endPoint x: 53, endPoint y: 272, distance: 29.9
click at [44, 298] on div at bounding box center [51, 304] width 40 height 40
click at [54, 243] on input "checkbox" at bounding box center [51, 245] width 40 height 40
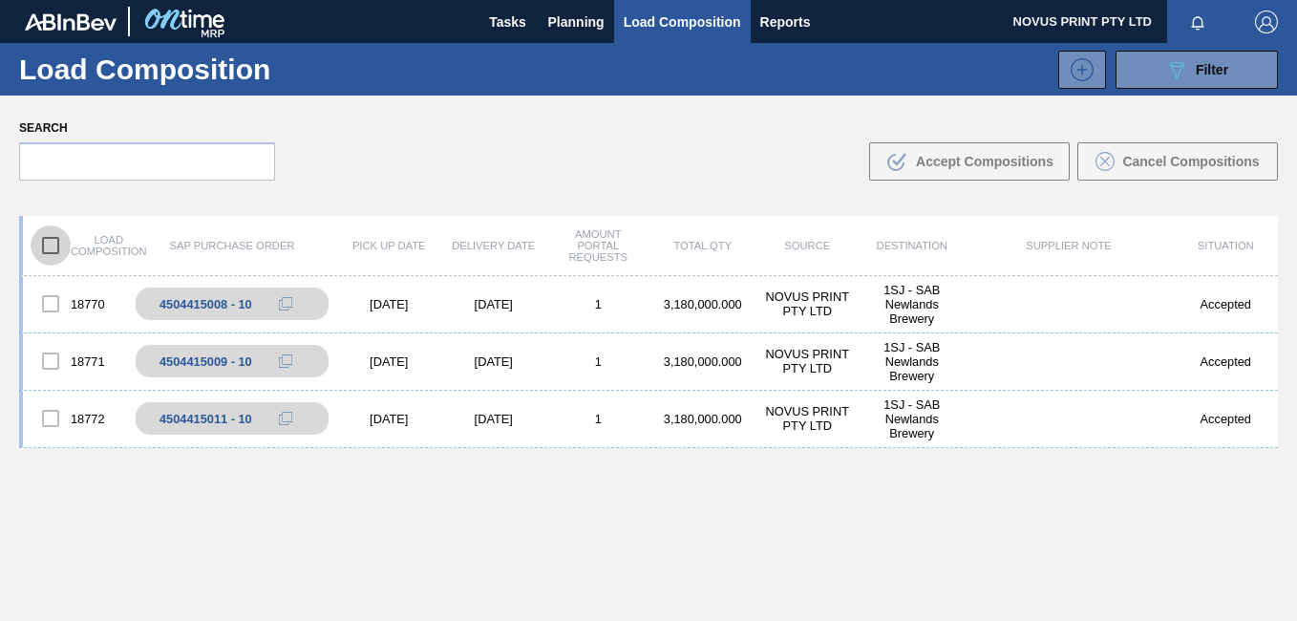
checkbox input "true"
click at [788, 23] on span "Reports" at bounding box center [785, 22] width 51 height 23
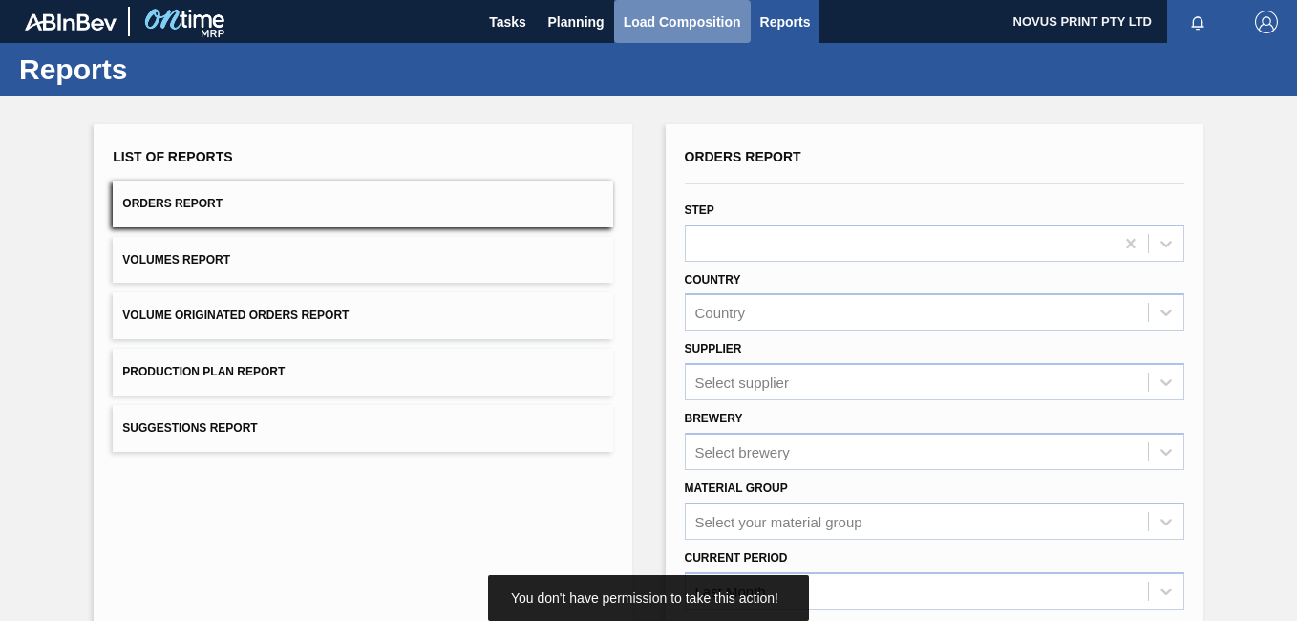
click at [670, 29] on span "Load Composition" at bounding box center [682, 22] width 117 height 23
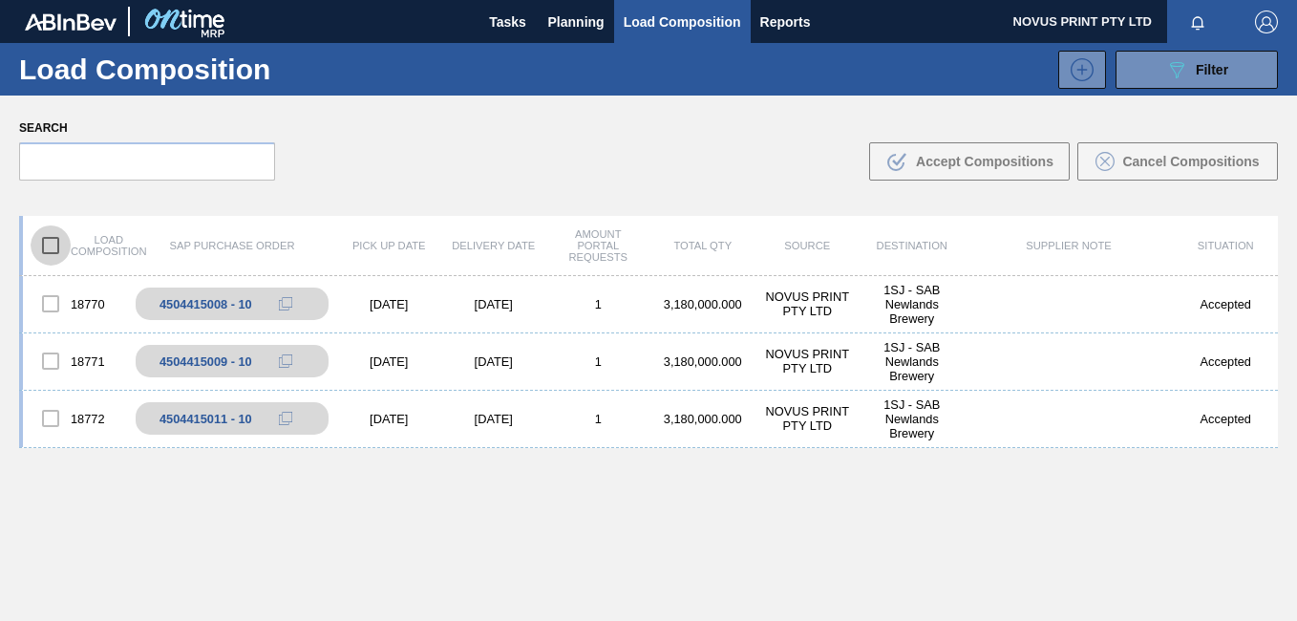
click at [49, 241] on input "checkbox" at bounding box center [51, 245] width 40 height 40
checkbox input "false"
click at [51, 304] on div at bounding box center [51, 304] width 40 height 40
click at [50, 359] on div at bounding box center [51, 361] width 40 height 40
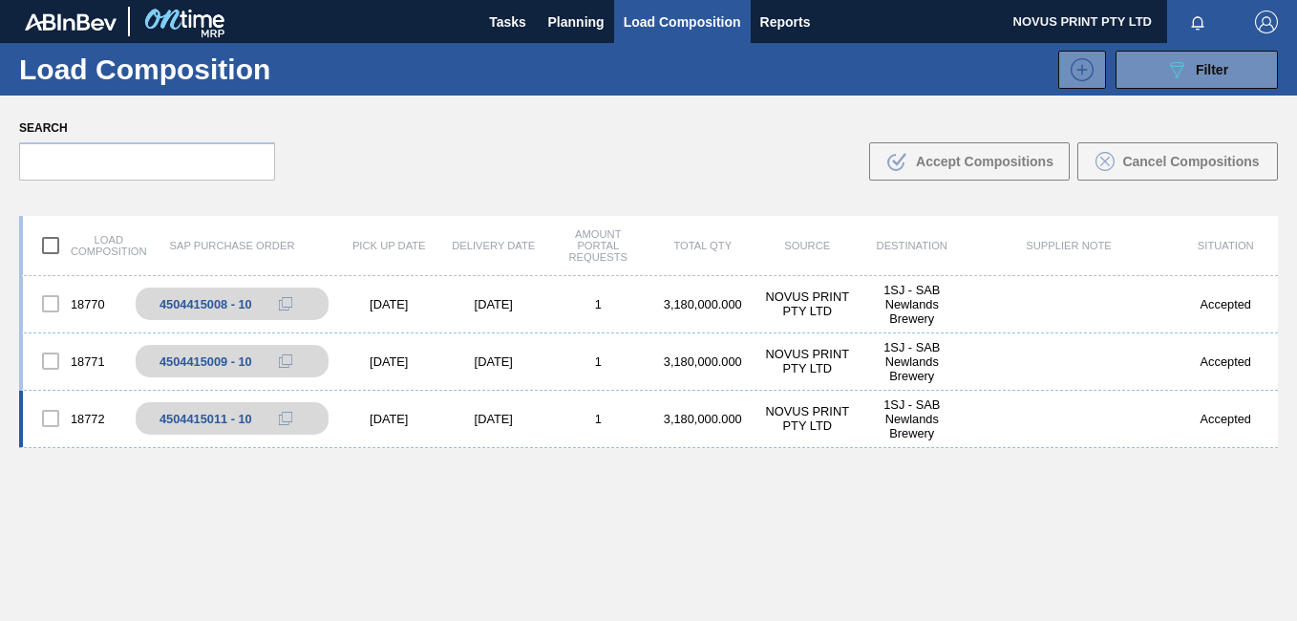
click at [53, 418] on div at bounding box center [51, 418] width 40 height 40
click at [506, 23] on span "Tasks" at bounding box center [508, 22] width 42 height 23
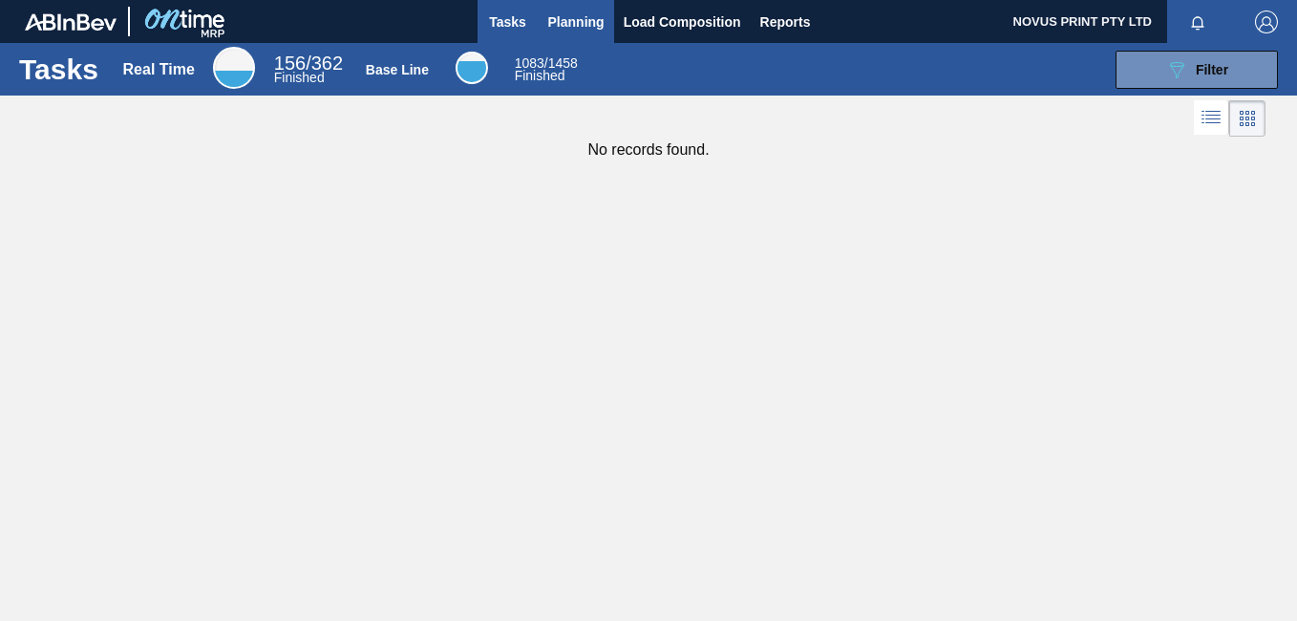
click at [582, 22] on span "Planning" at bounding box center [576, 22] width 56 height 23
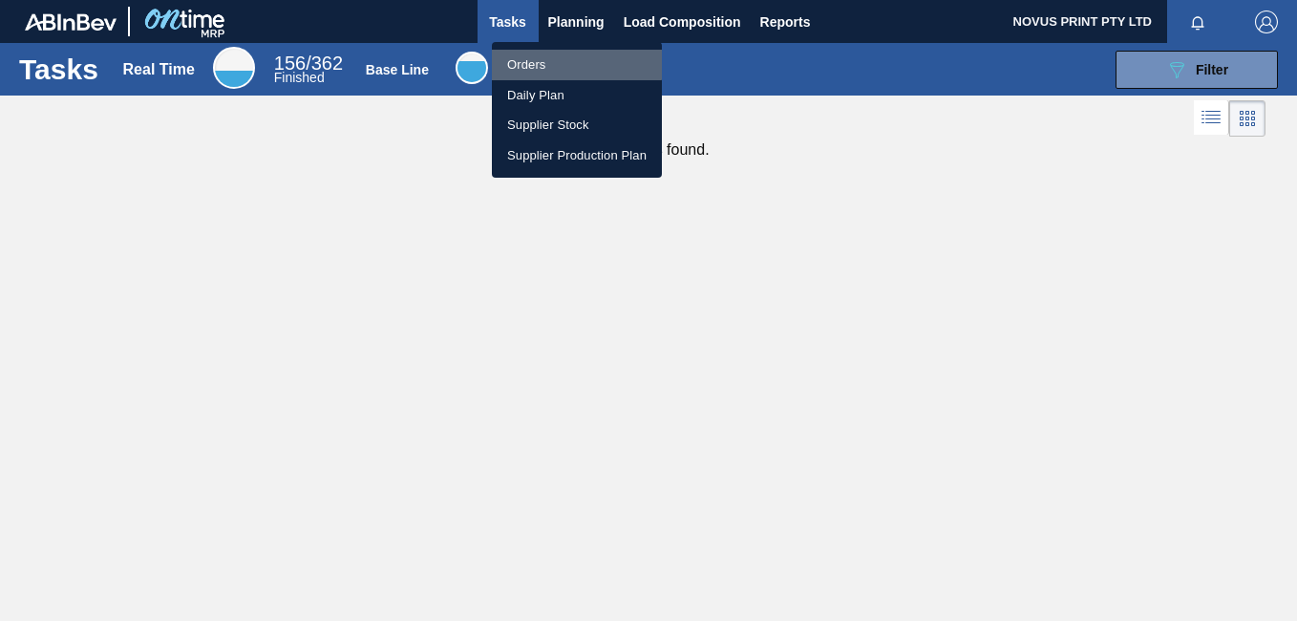
click at [522, 63] on li "Orders" at bounding box center [577, 65] width 170 height 31
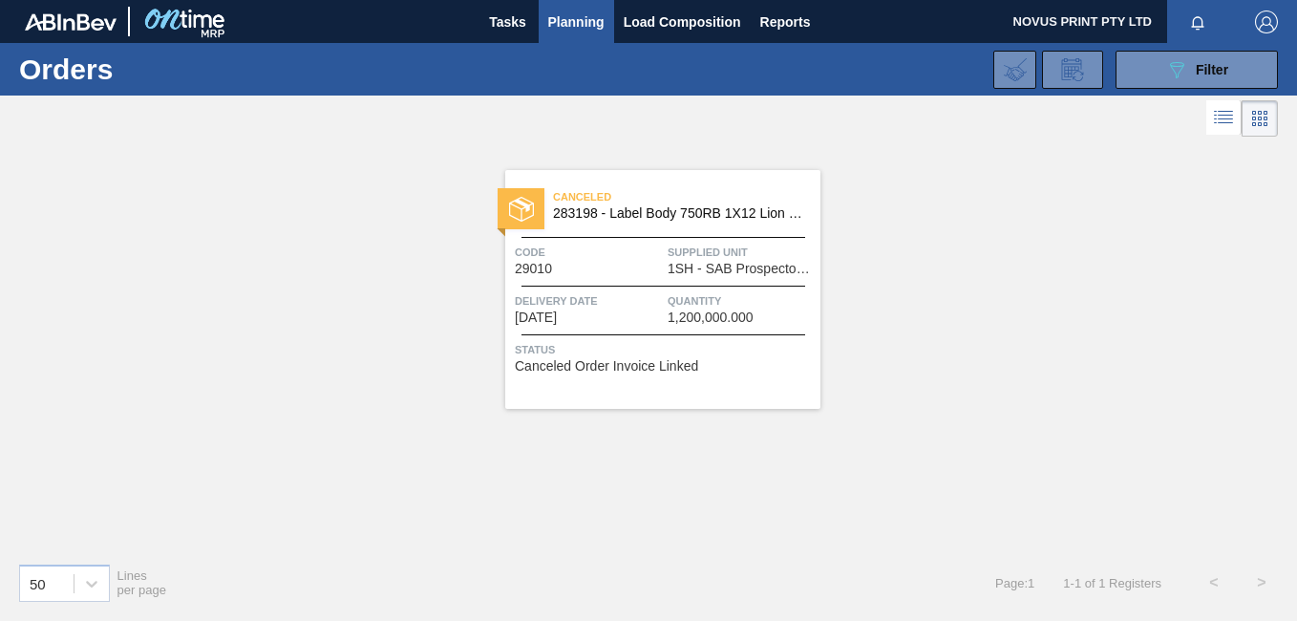
click at [665, 371] on span "Canceled Order Invoice Linked" at bounding box center [606, 366] width 183 height 14
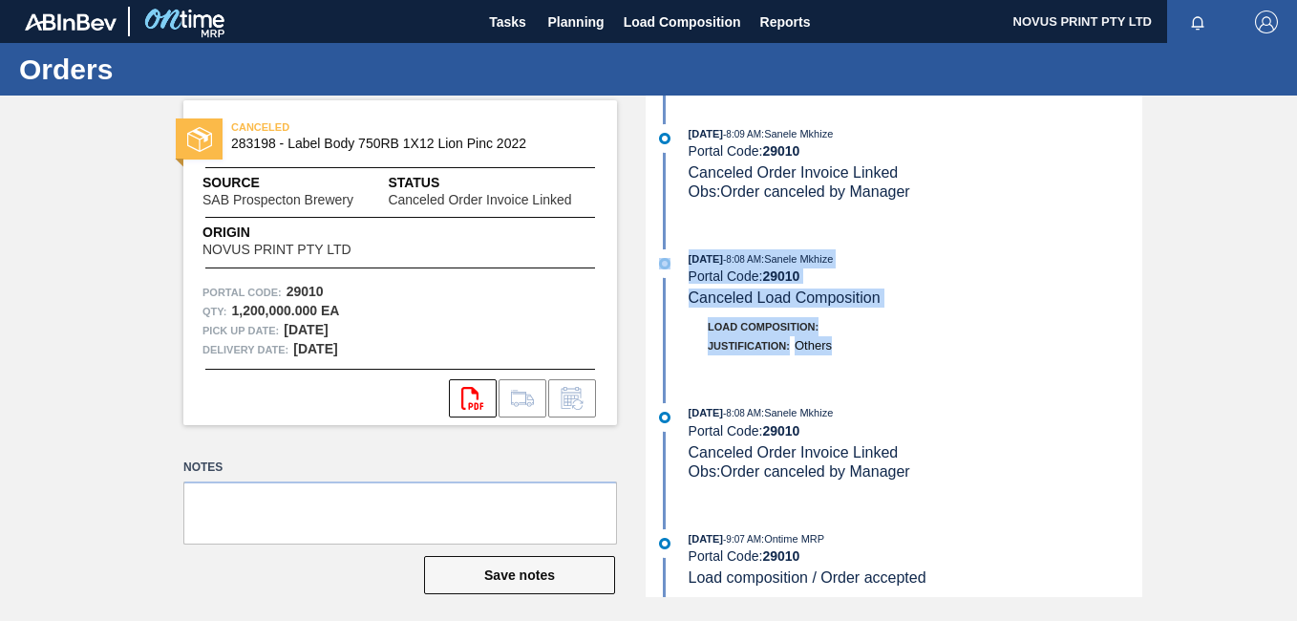
drag, startPoint x: 1140, startPoint y: 184, endPoint x: 1125, endPoint y: 350, distance: 166.9
click at [1125, 350] on div "[DATE] 8:09 AM : Sanele Mkhize Portal Code: 29010 Canceled Order Invoice Linked…" at bounding box center [896, 346] width 492 height 501
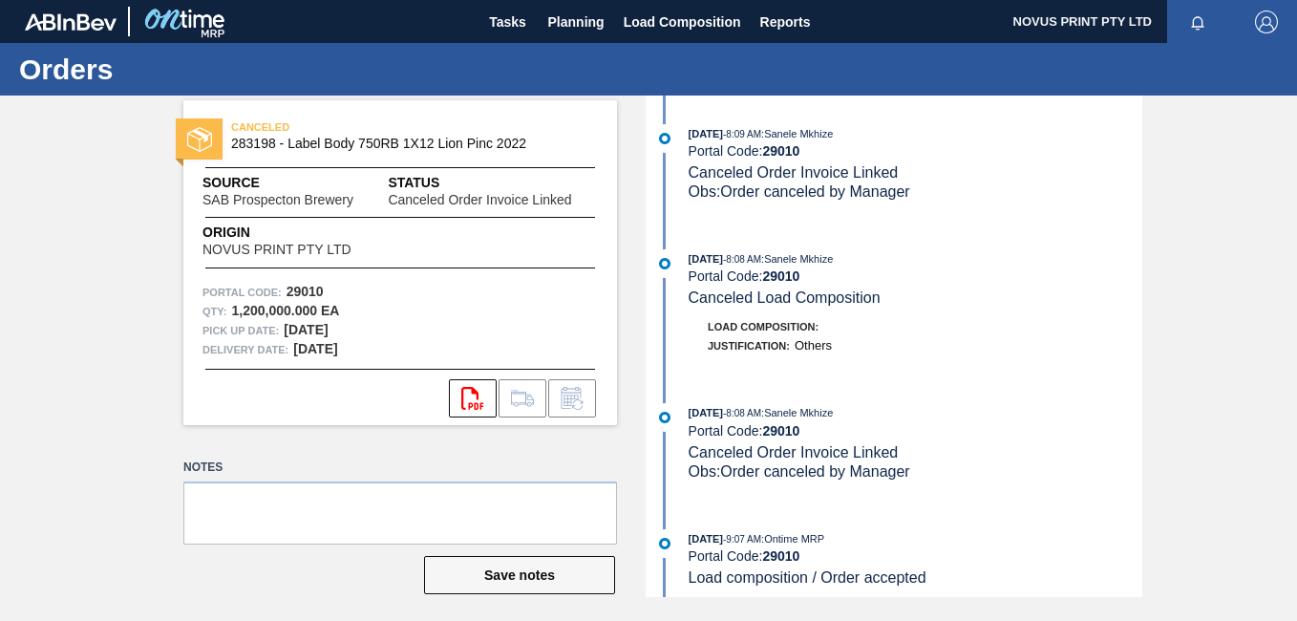
drag, startPoint x: 1125, startPoint y: 350, endPoint x: 1203, endPoint y: 159, distance: 206.4
click at [1204, 161] on div "CANCELED 283198 - Label Body 750RB 1X12 Lion Pinc 2022 Source SAB Prospecton Br…" at bounding box center [648, 346] width 1297 height 501
click at [563, 11] on span "Planning" at bounding box center [576, 22] width 56 height 23
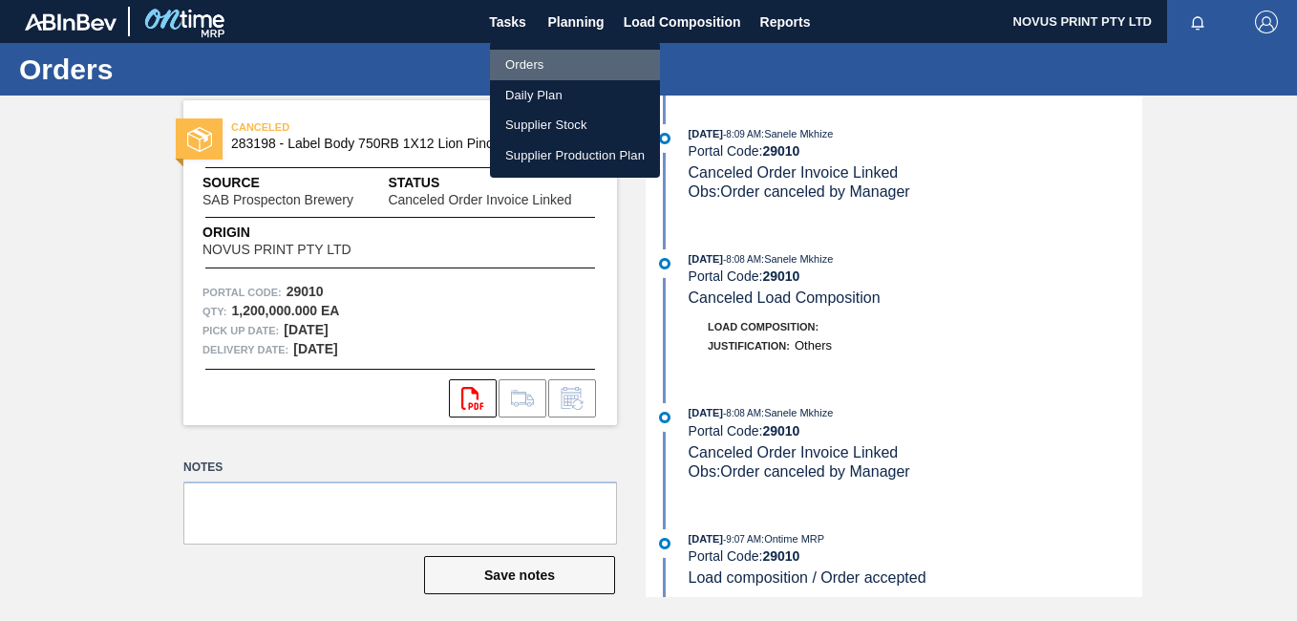
click at [526, 63] on li "Orders" at bounding box center [575, 65] width 170 height 31
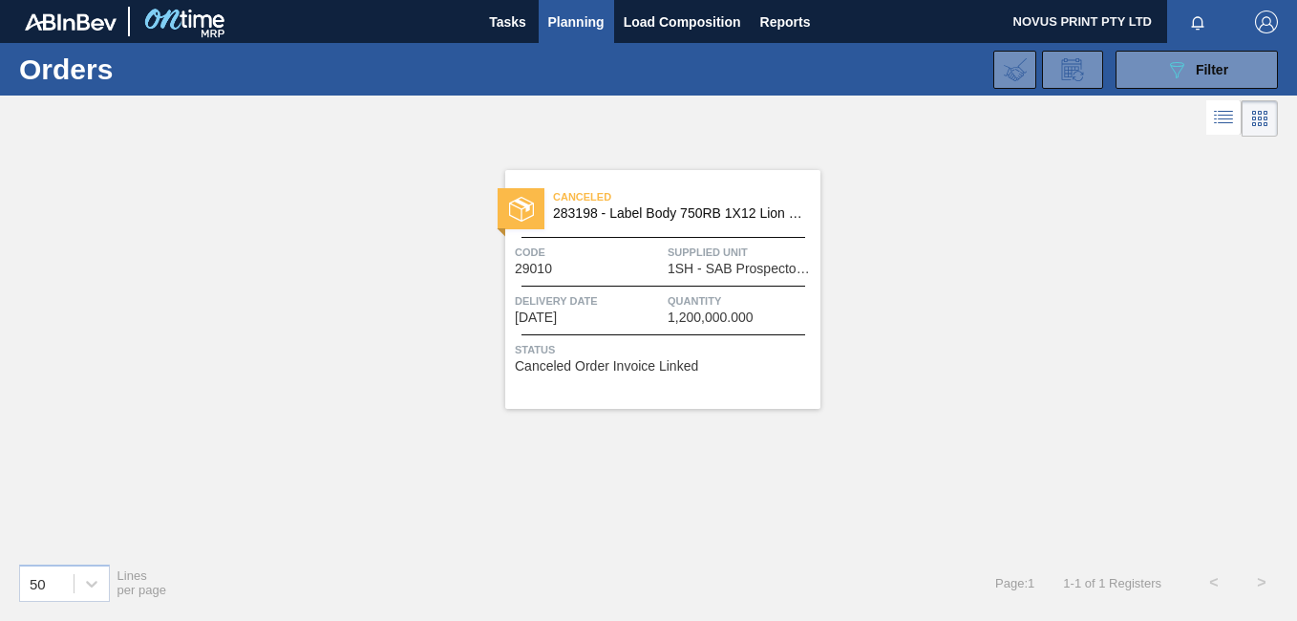
click at [202, 514] on div "Canceled 283198 - Label Body 750RB 1X12 Lion Pinc 2022 Code 29010 Supplied Unit…" at bounding box center [648, 344] width 1297 height 406
click at [510, 13] on span "Tasks" at bounding box center [508, 22] width 42 height 23
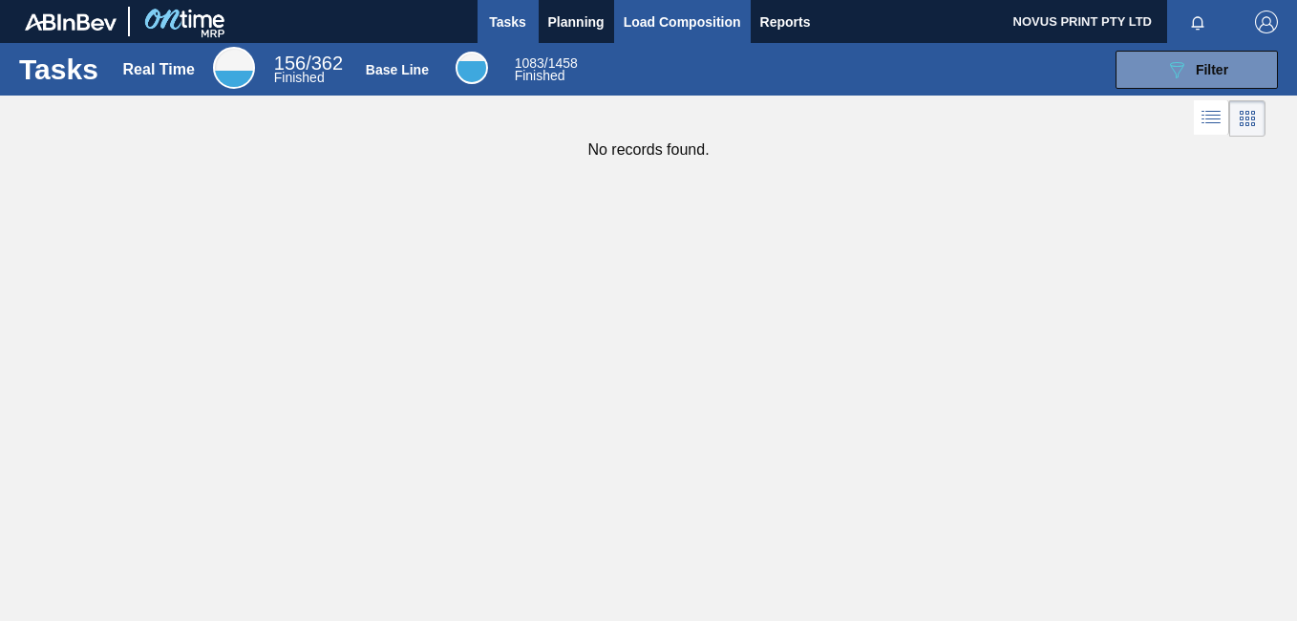
click at [672, 19] on span "Load Composition" at bounding box center [682, 22] width 117 height 23
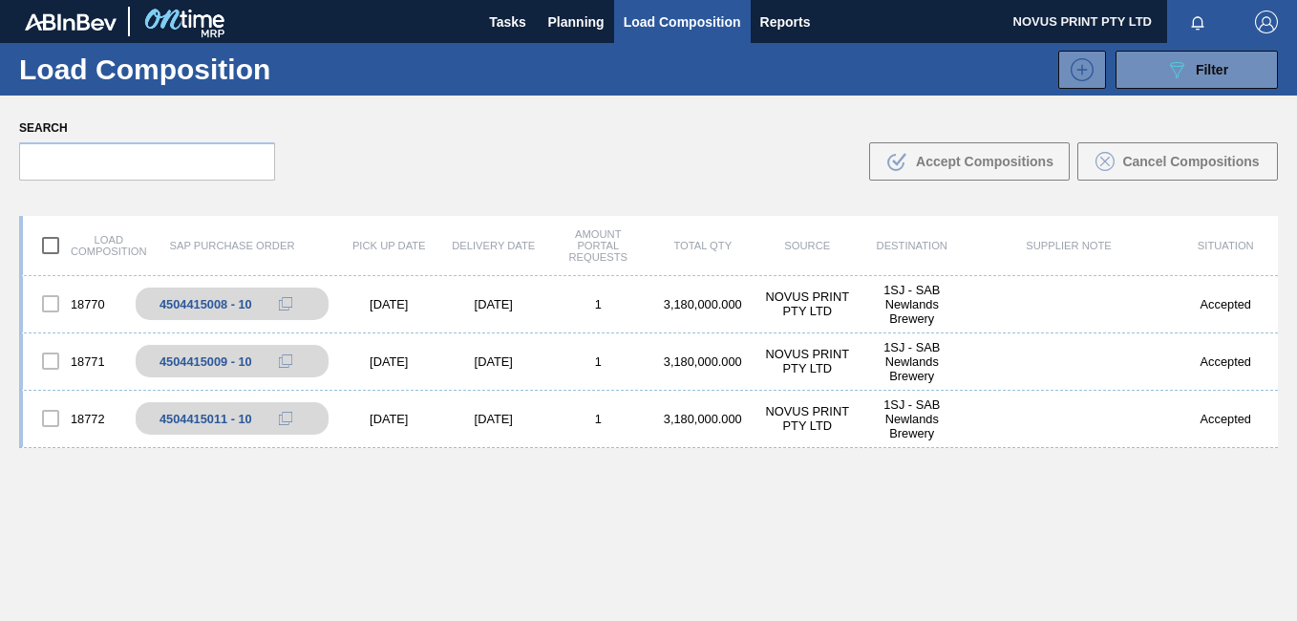
click at [685, 23] on span "Load Composition" at bounding box center [682, 22] width 117 height 23
click at [769, 21] on span "Reports" at bounding box center [785, 22] width 51 height 23
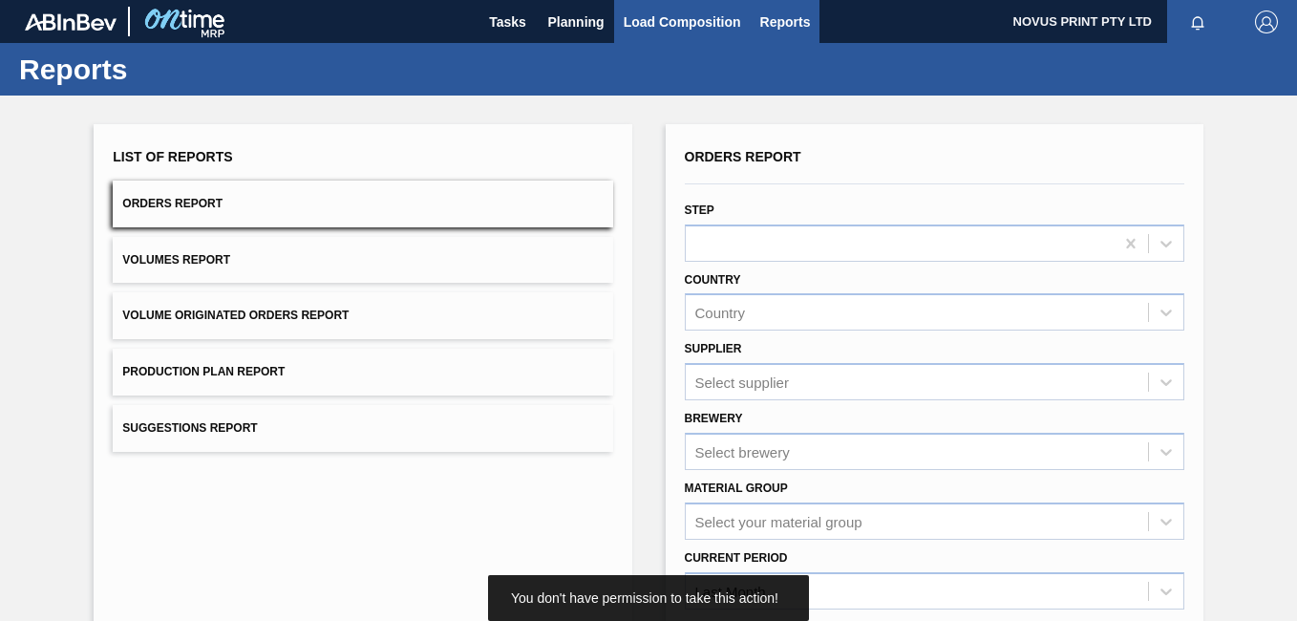
click at [678, 28] on span "Load Composition" at bounding box center [682, 22] width 117 height 23
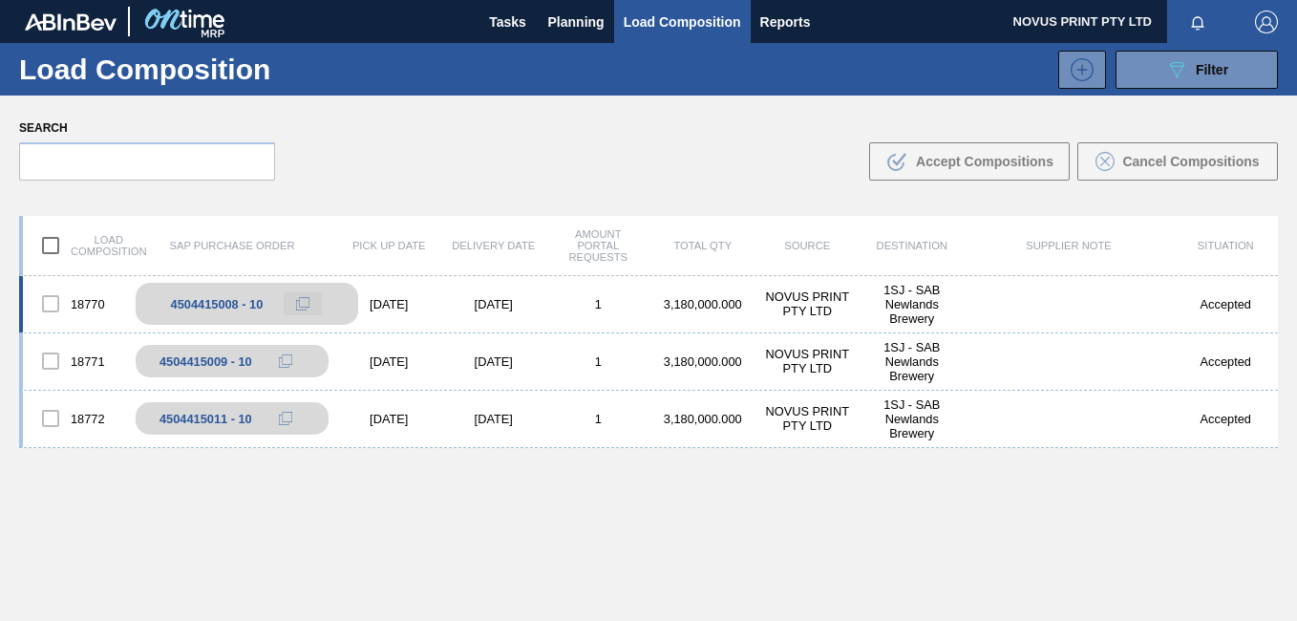
click at [299, 307] on icon at bounding box center [302, 303] width 13 height 13
click at [189, 309] on div "4504415008 - 10" at bounding box center [217, 304] width 93 height 14
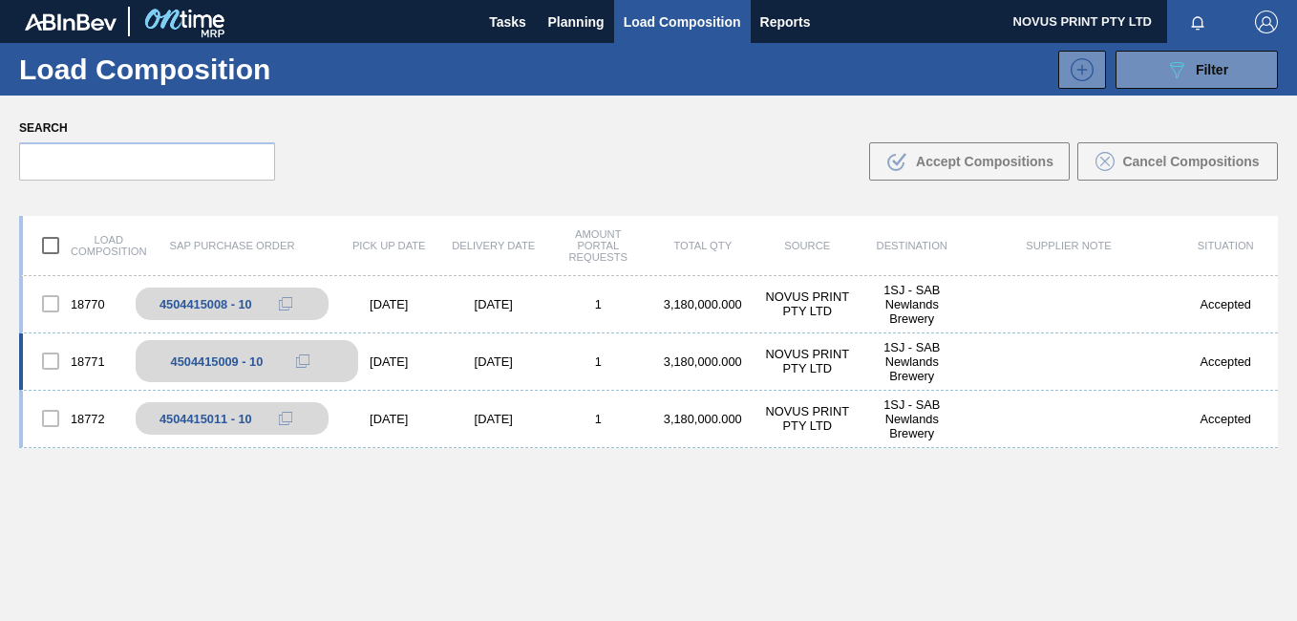
click at [216, 366] on div "4504415009 - 10" at bounding box center [217, 361] width 93 height 14
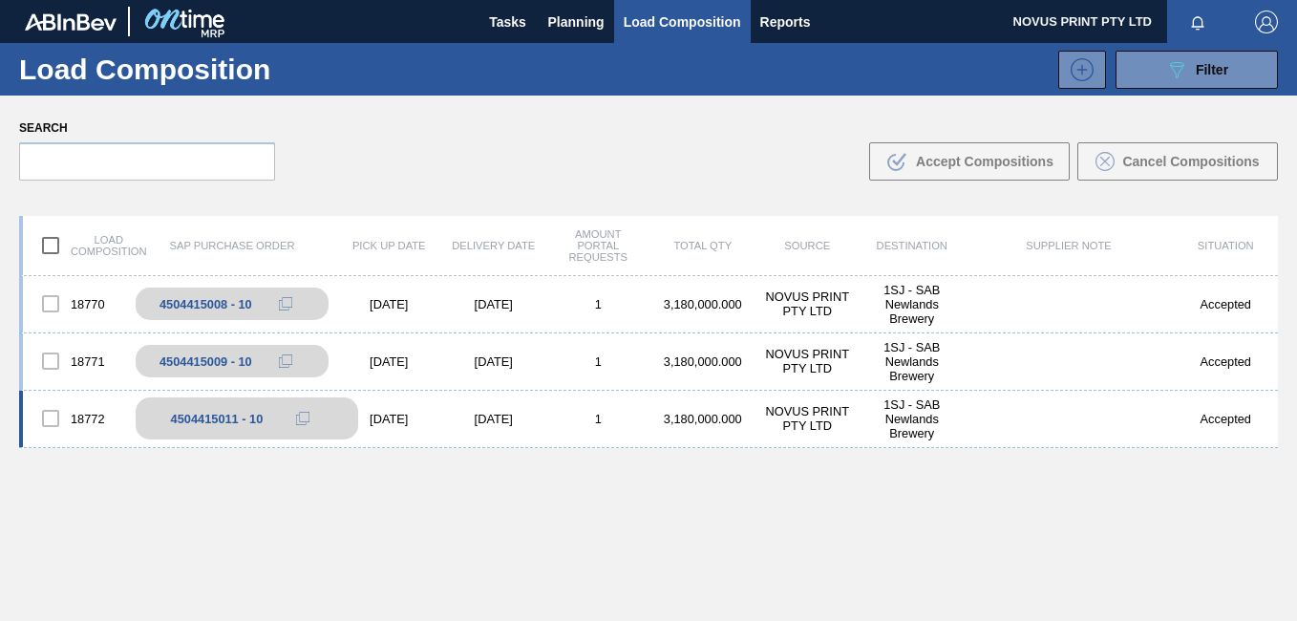
click at [219, 419] on div "4504415011 - 10" at bounding box center [217, 419] width 93 height 14
